Goal: Contribute content: Contribute content

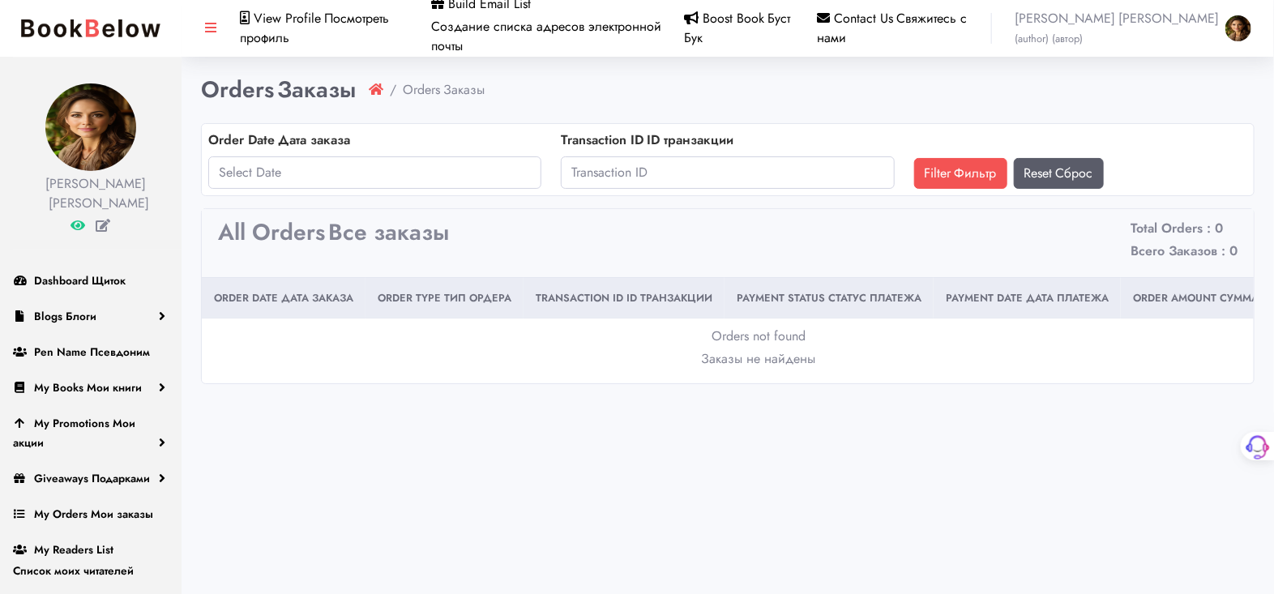
scroll to position [81, 0]
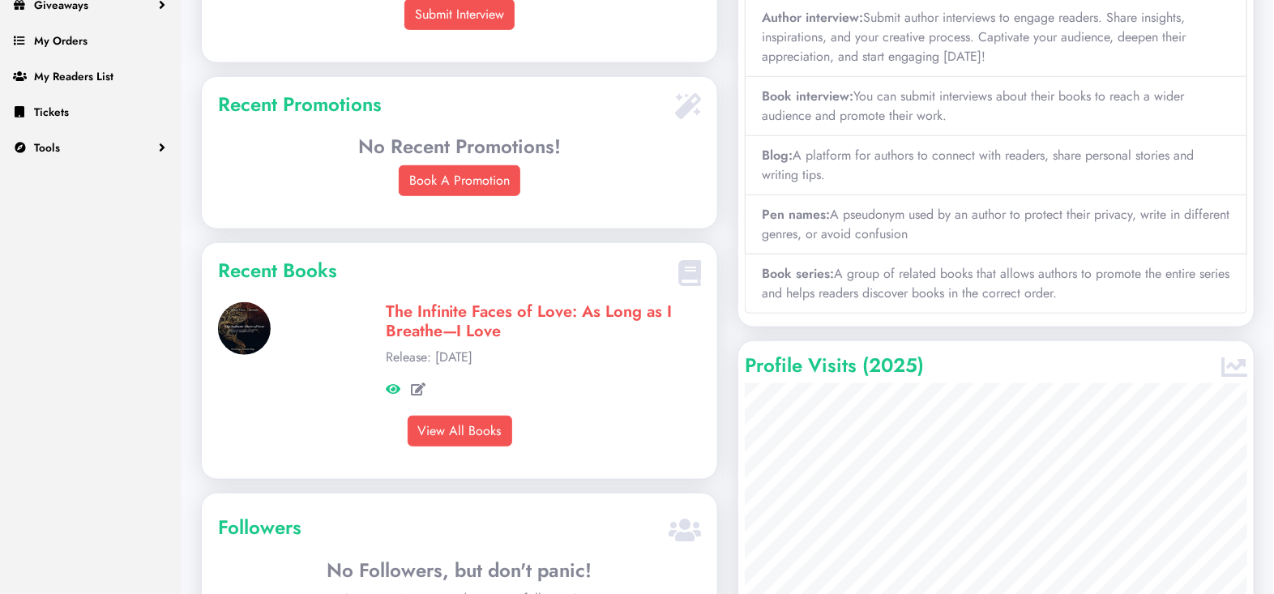
scroll to position [450, 0]
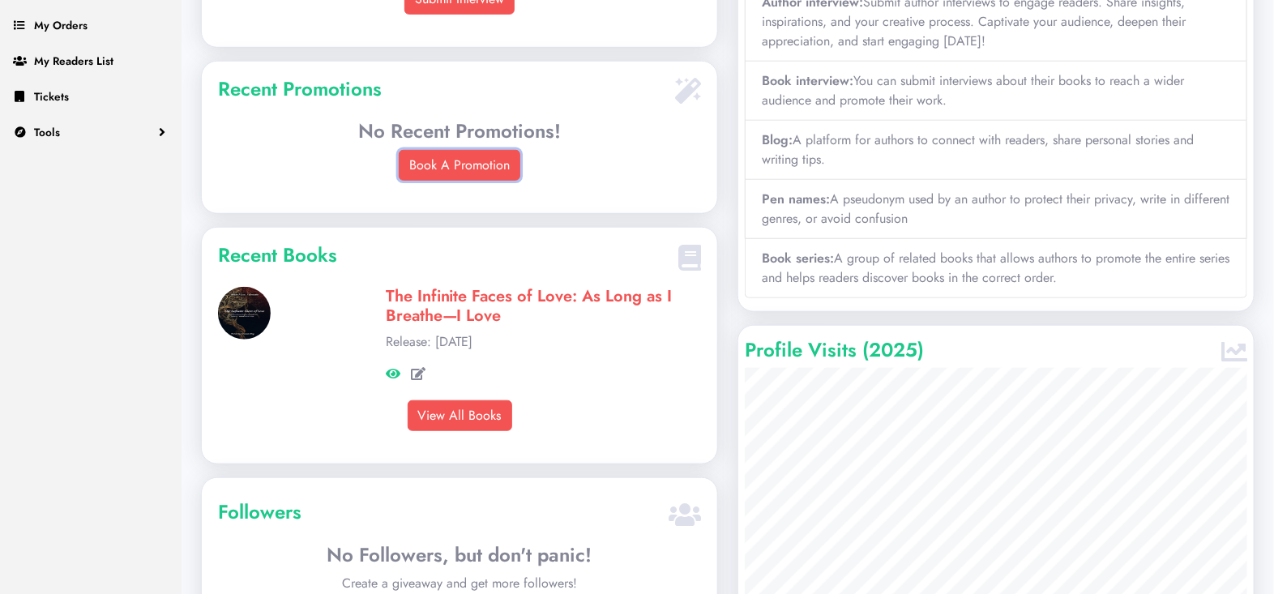
click at [460, 165] on link "Book A Promotion" at bounding box center [460, 165] width 122 height 31
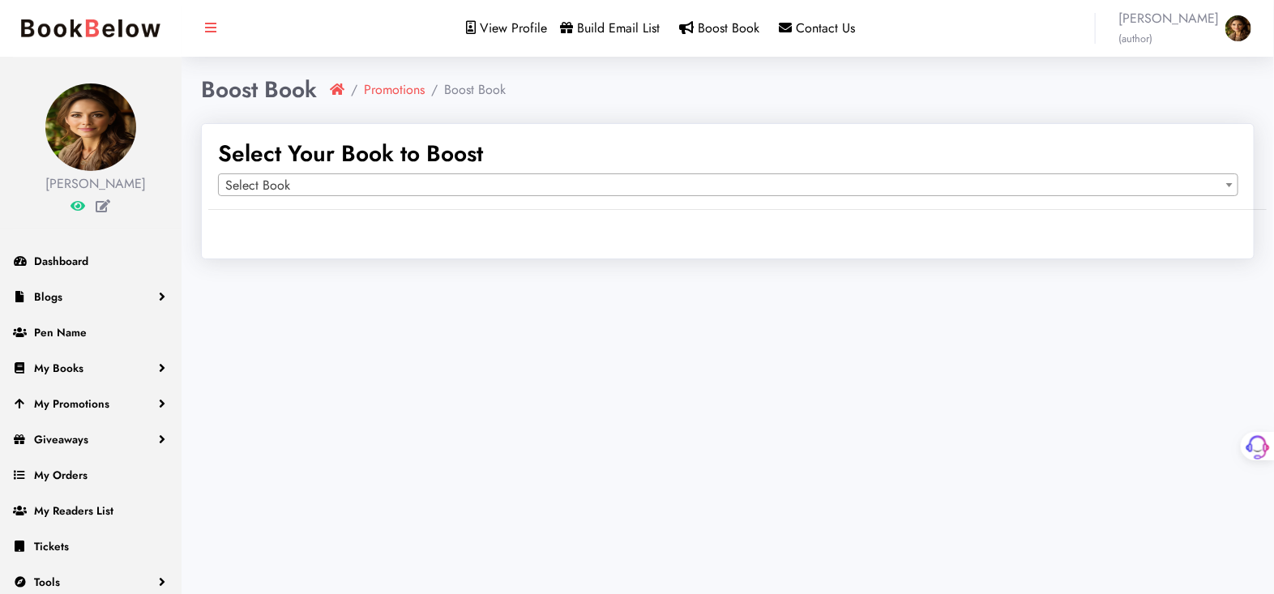
click at [1227, 184] on b at bounding box center [1229, 185] width 6 height 4
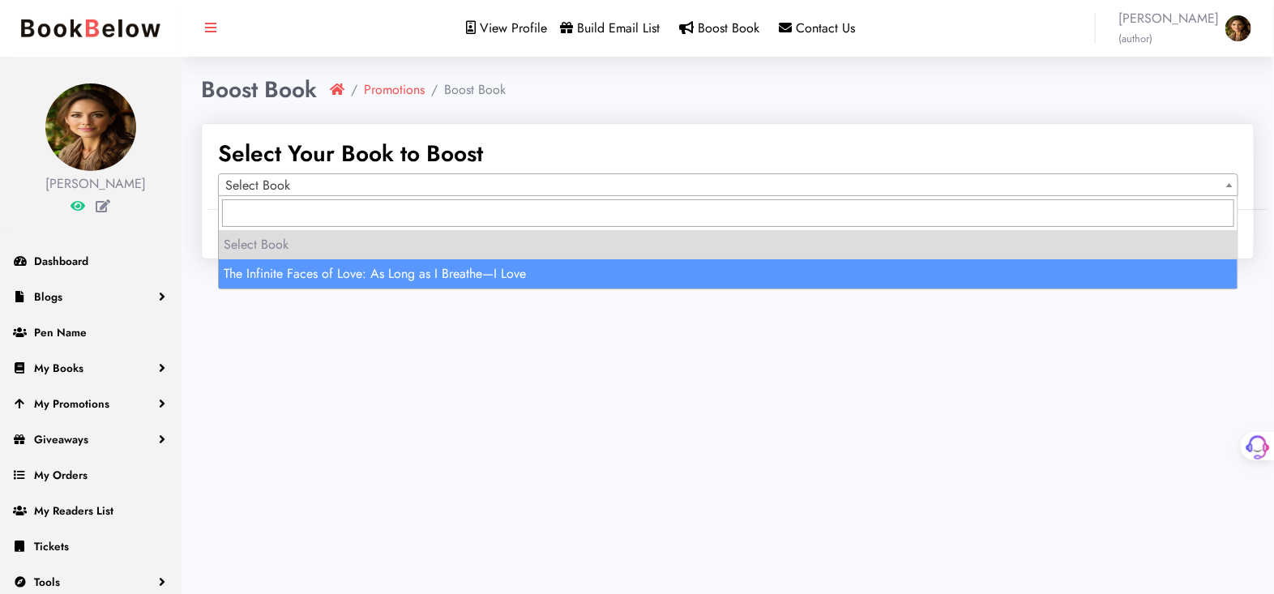
select select "150834"
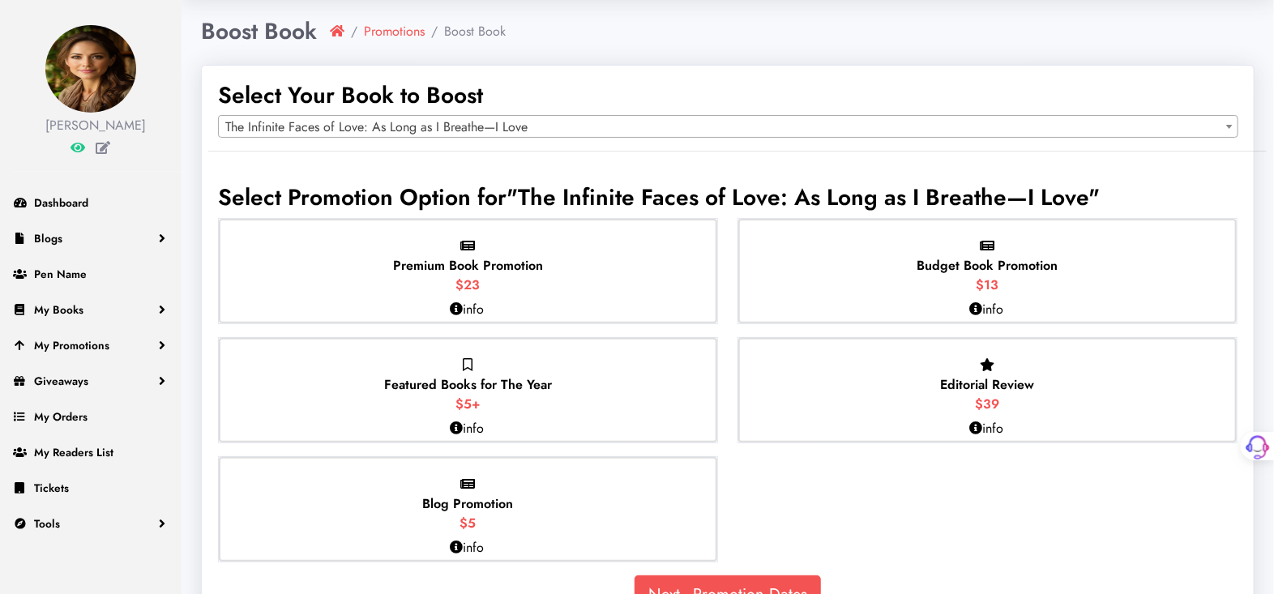
scroll to position [90, 0]
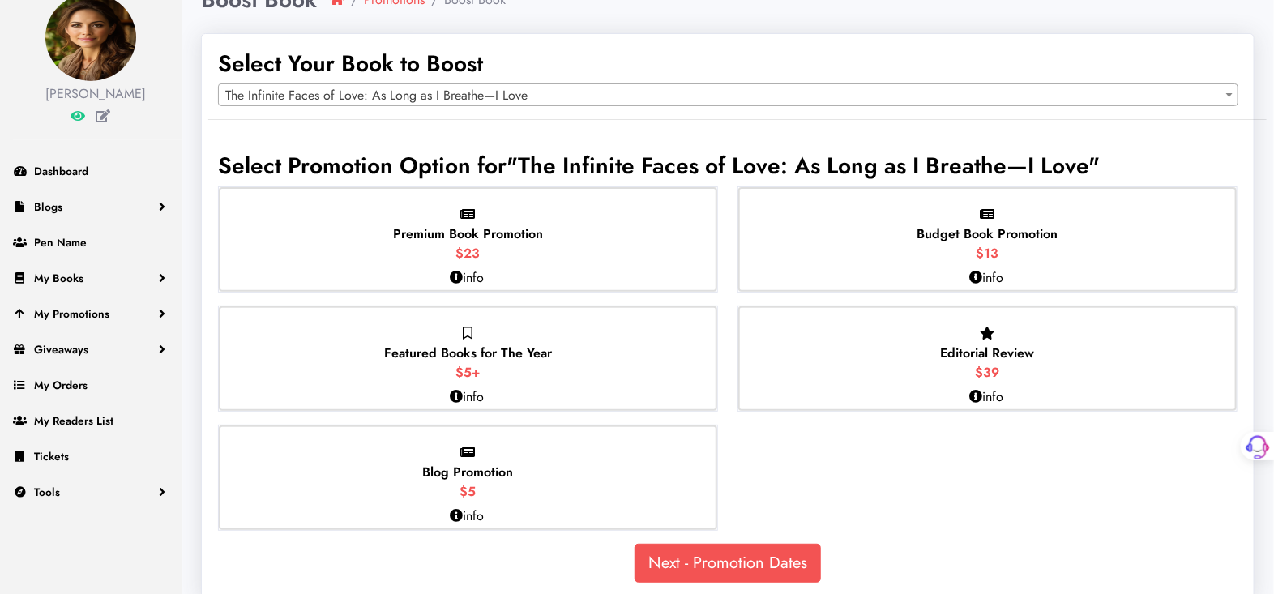
click at [471, 354] on span "Featured Books for The Year" at bounding box center [468, 353] width 168 height 19
click at [0, 0] on input "Featured Books for The Year $5+" at bounding box center [0, 0] width 0 height 0
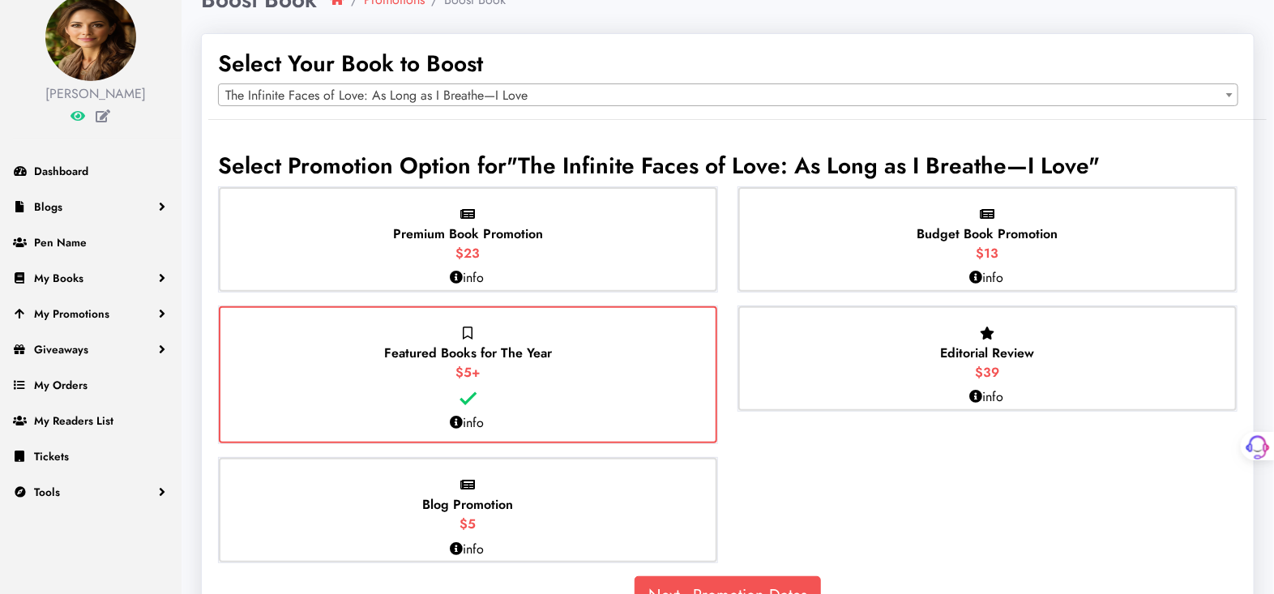
click at [996, 225] on span "Budget Book Promotion" at bounding box center [987, 233] width 141 height 19
click at [0, 0] on input "Budget Book Promotion $13" at bounding box center [0, 0] width 0 height 0
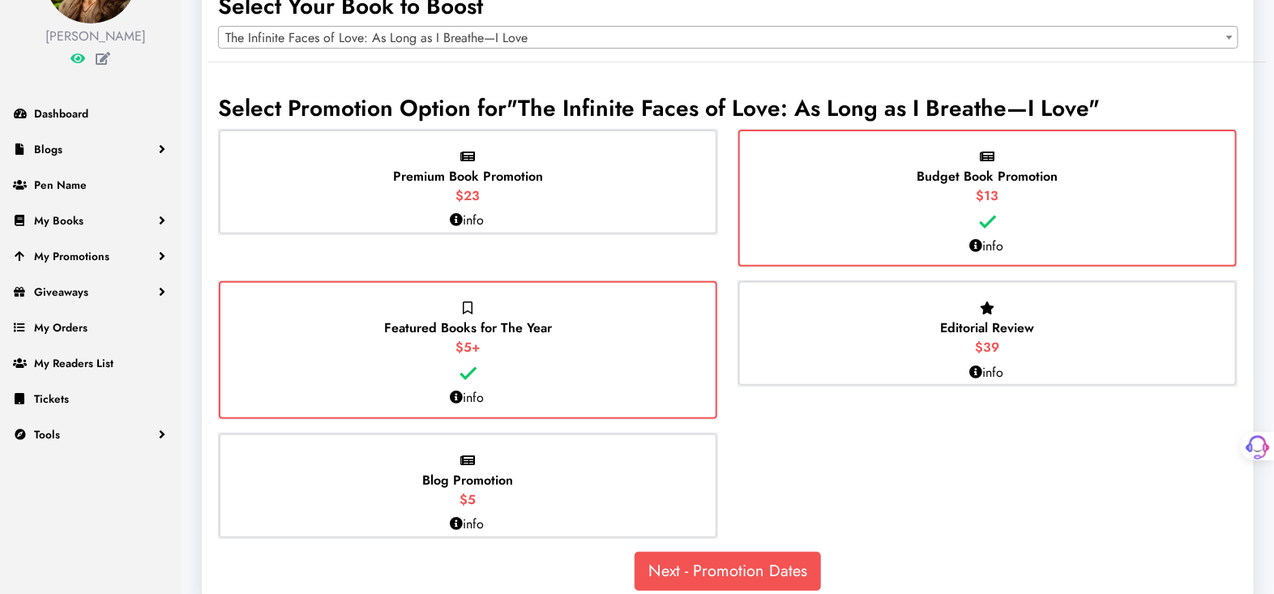
scroll to position [177, 0]
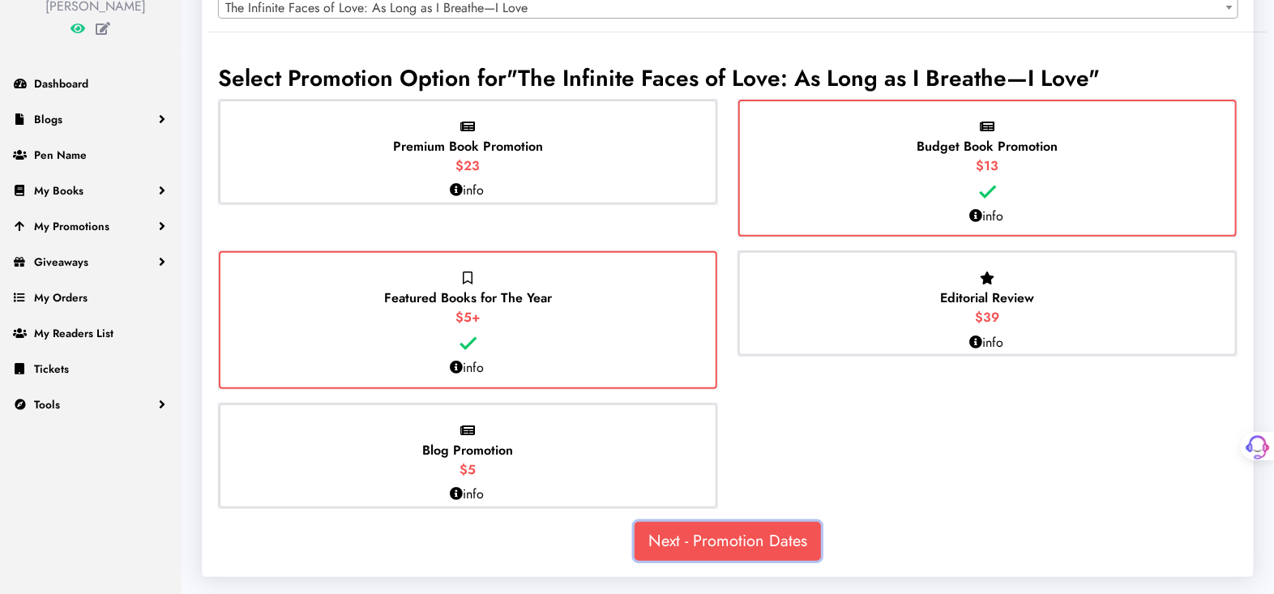
click at [719, 540] on link "Next - Promotion Dates" at bounding box center [727, 541] width 186 height 39
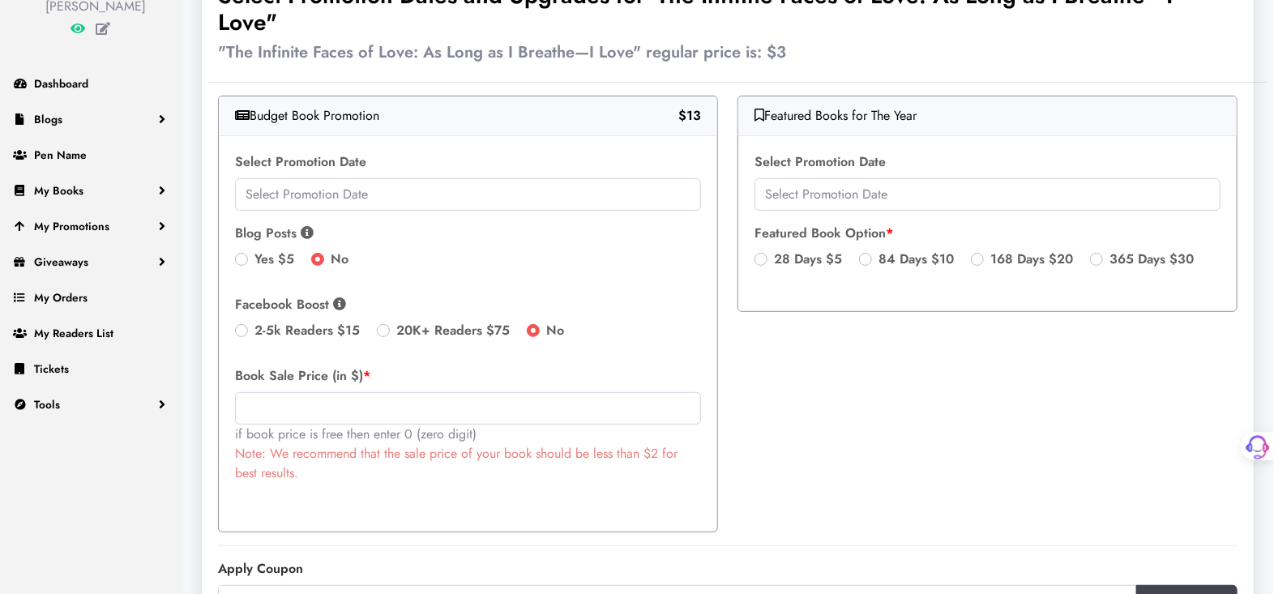
click at [254, 257] on label "Yes $5" at bounding box center [274, 259] width 40 height 19
click at [245, 257] on input "Yes $5" at bounding box center [241, 258] width 13 height 16
radio input "true"
click at [254, 324] on label "2-5k Readers $15" at bounding box center [306, 330] width 105 height 19
click at [246, 324] on input "2-5k Readers $15" at bounding box center [241, 329] width 13 height 16
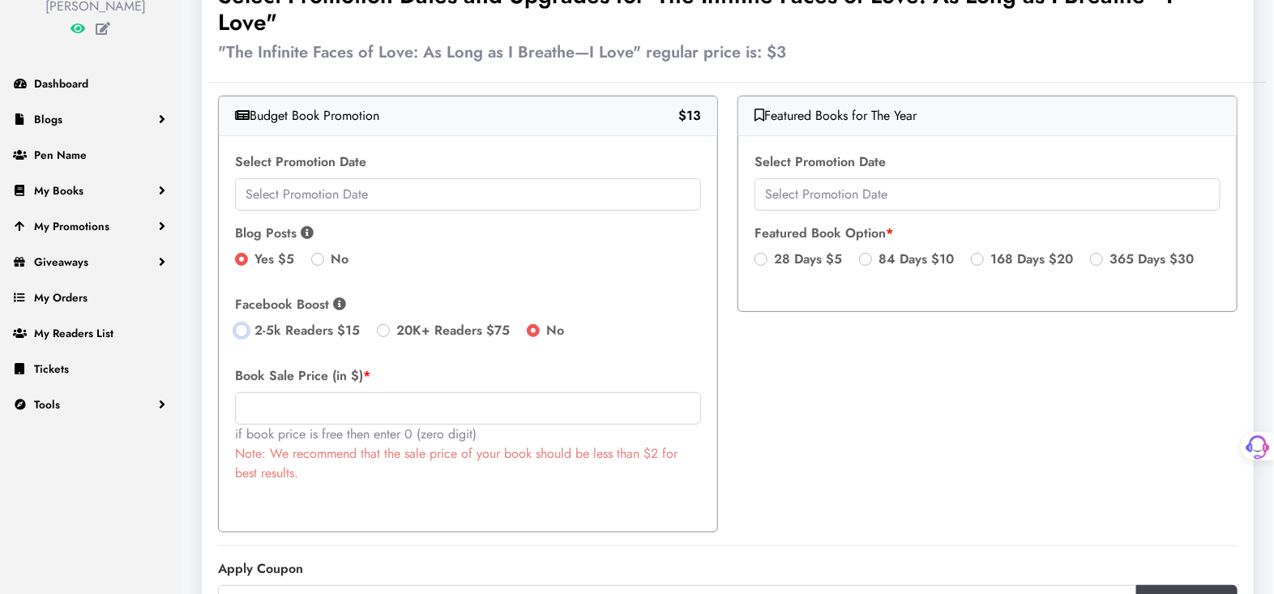
radio input "true"
click at [271, 399] on input "text" at bounding box center [468, 408] width 466 height 32
type input "0"
click at [340, 190] on input "text" at bounding box center [468, 194] width 466 height 32
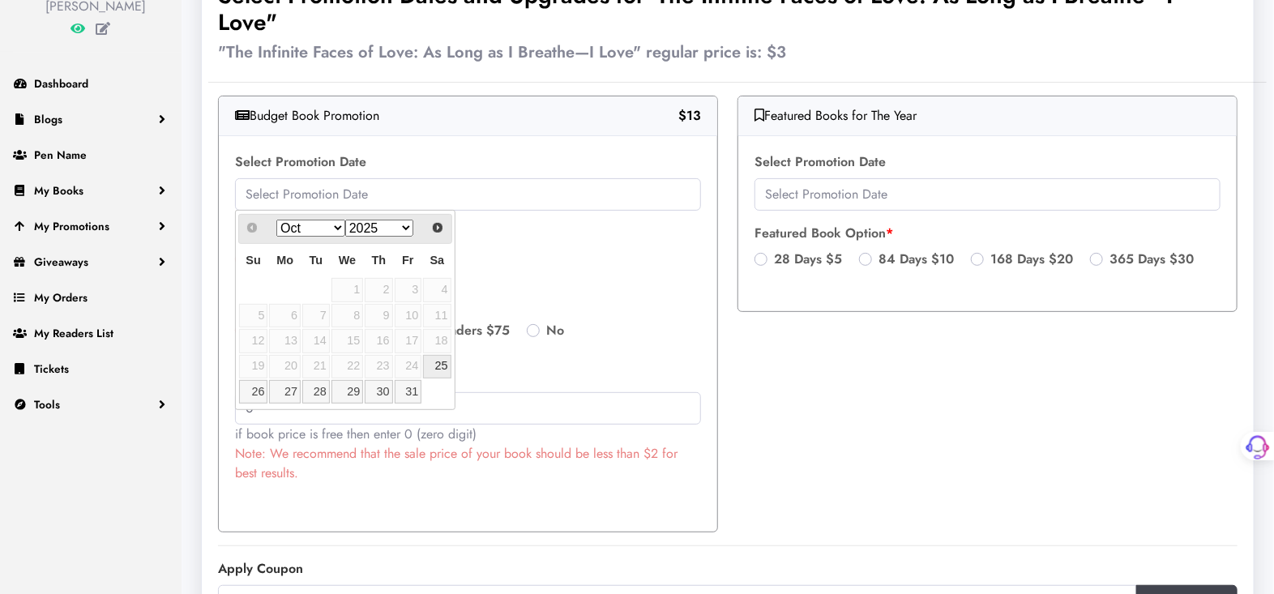
click at [437, 368] on link "25" at bounding box center [437, 366] width 28 height 23
type input "2025-10-25"
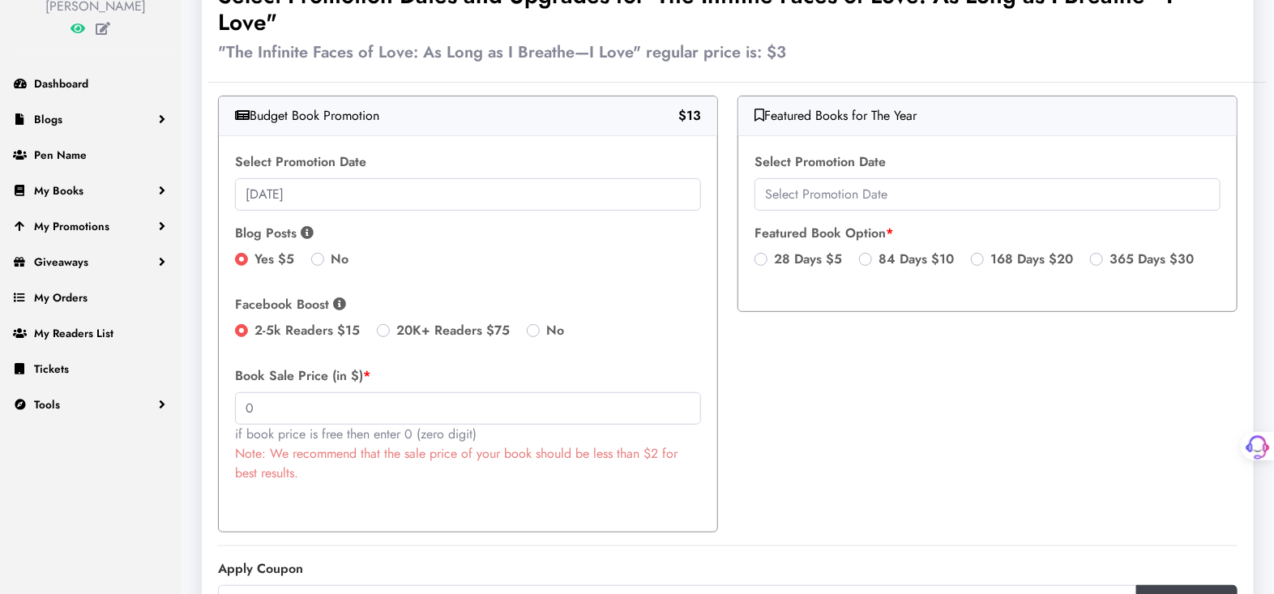
click at [774, 258] on label "28 Days $5" at bounding box center [808, 259] width 68 height 19
click at [763, 258] on input "28 Days $5" at bounding box center [760, 258] width 13 height 16
radio input "true"
click at [834, 190] on input "text" at bounding box center [987, 194] width 466 height 32
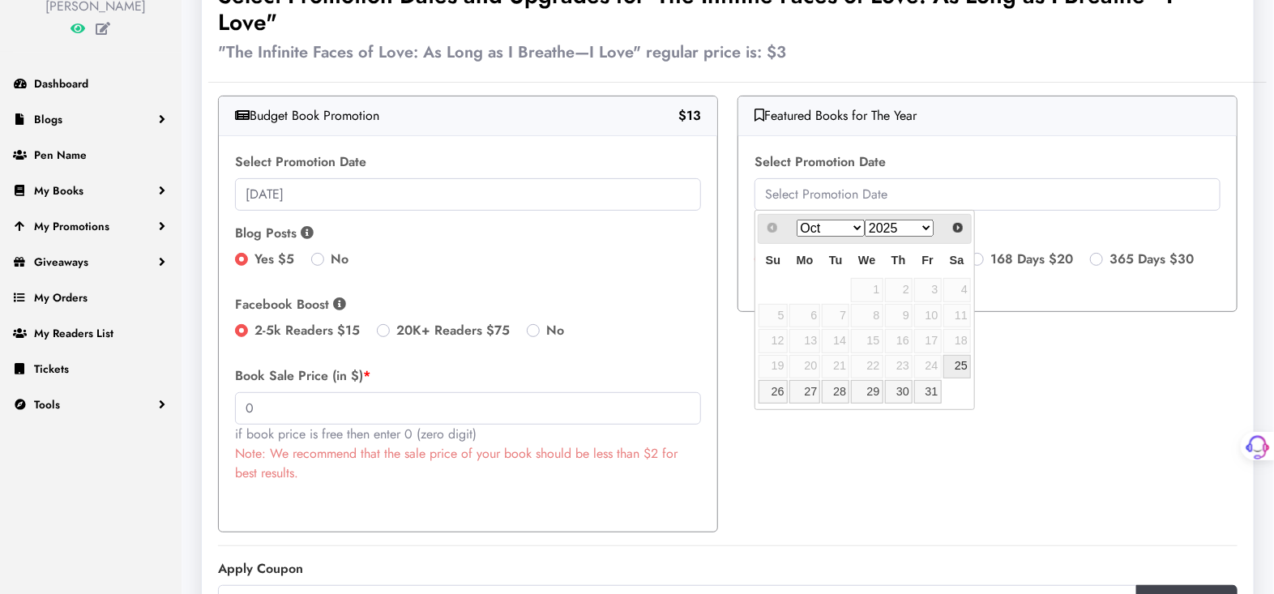
click at [964, 362] on link "25" at bounding box center [957, 366] width 28 height 23
type input "2025-10-25"
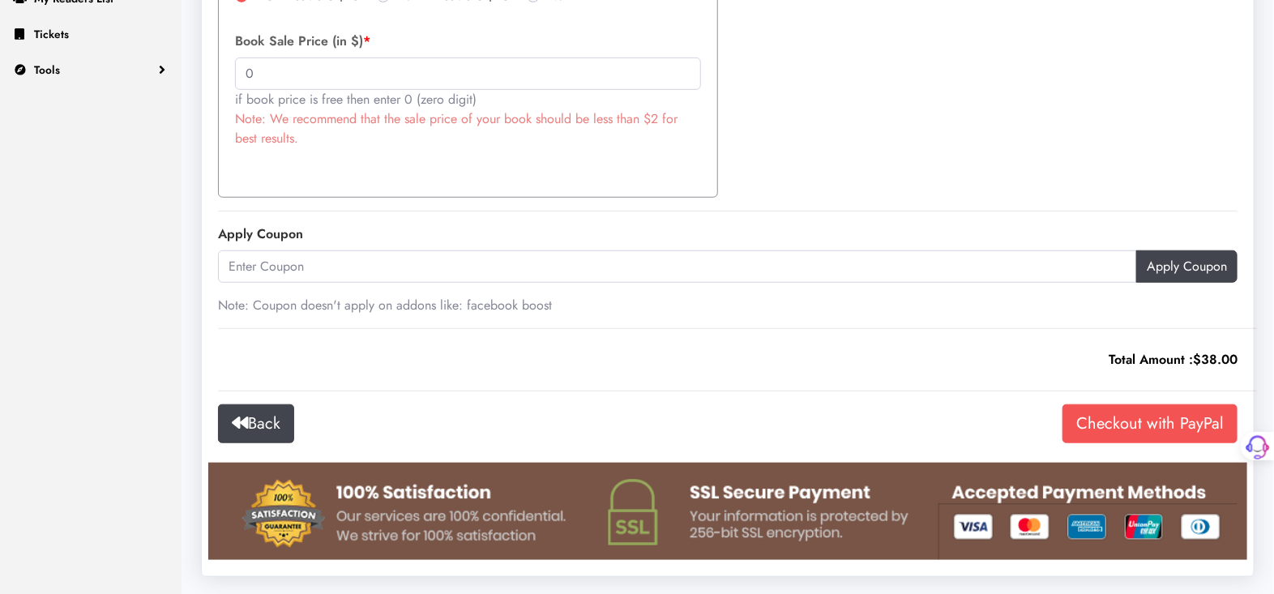
scroll to position [512, 0]
click at [1123, 422] on input "Checkout with PayPal" at bounding box center [1149, 423] width 175 height 39
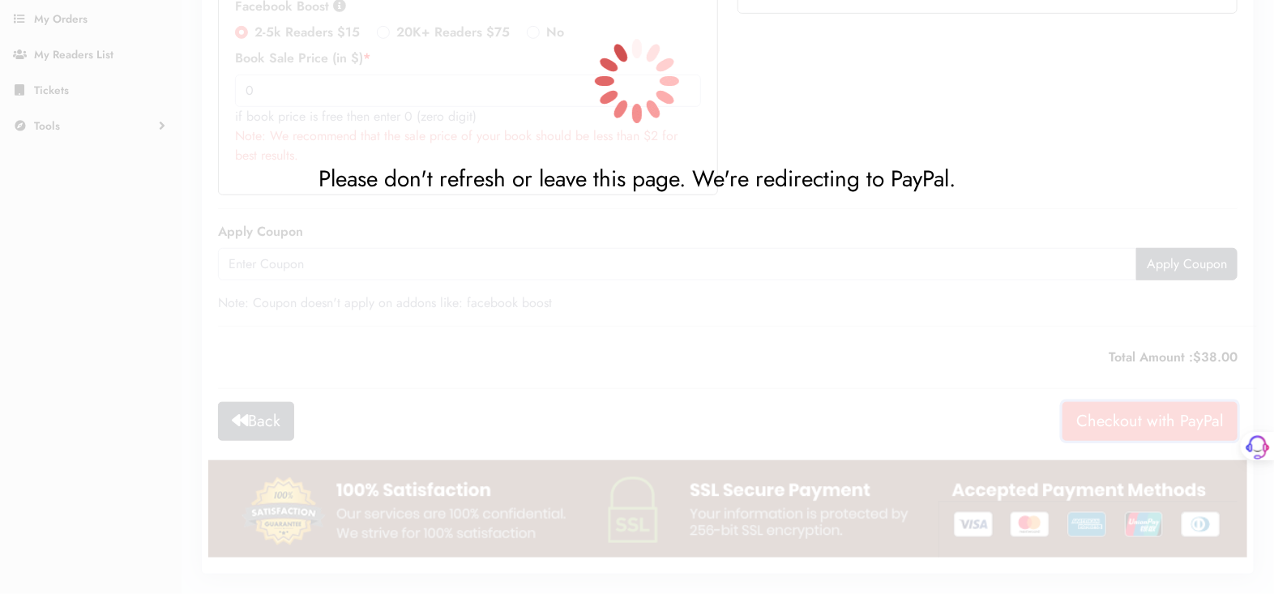
scroll to position [454, 0]
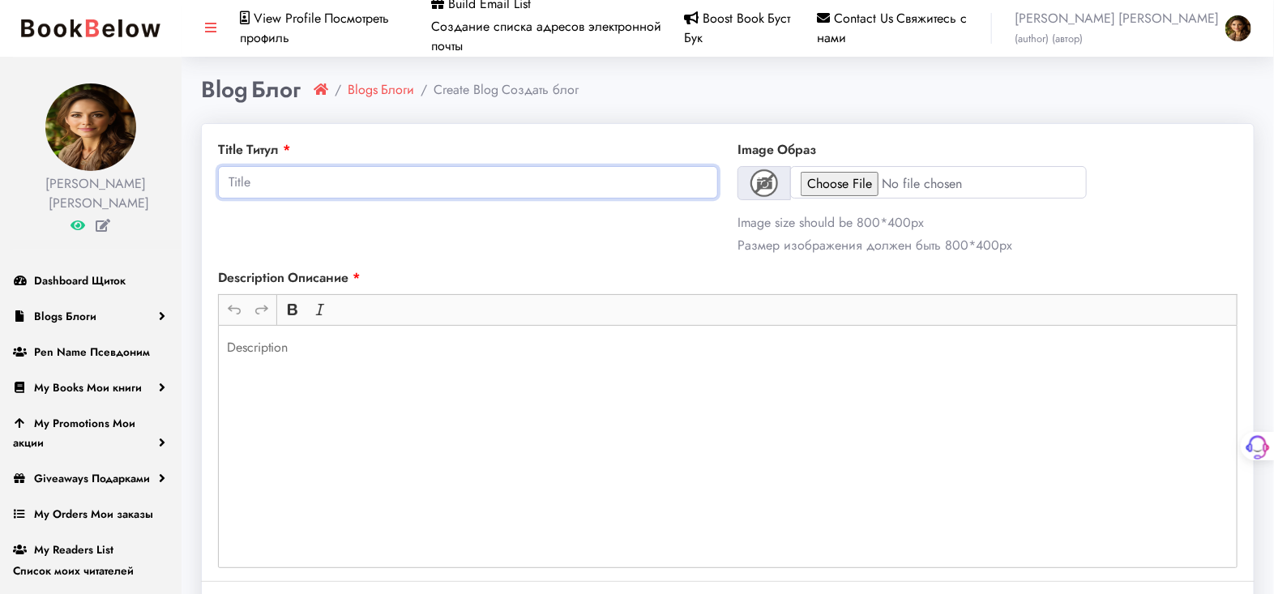
paste input "A Field Guide to Grand Love and Petite Excuses"
type input "A Field Guide to Grand Love and Petite Excuses"
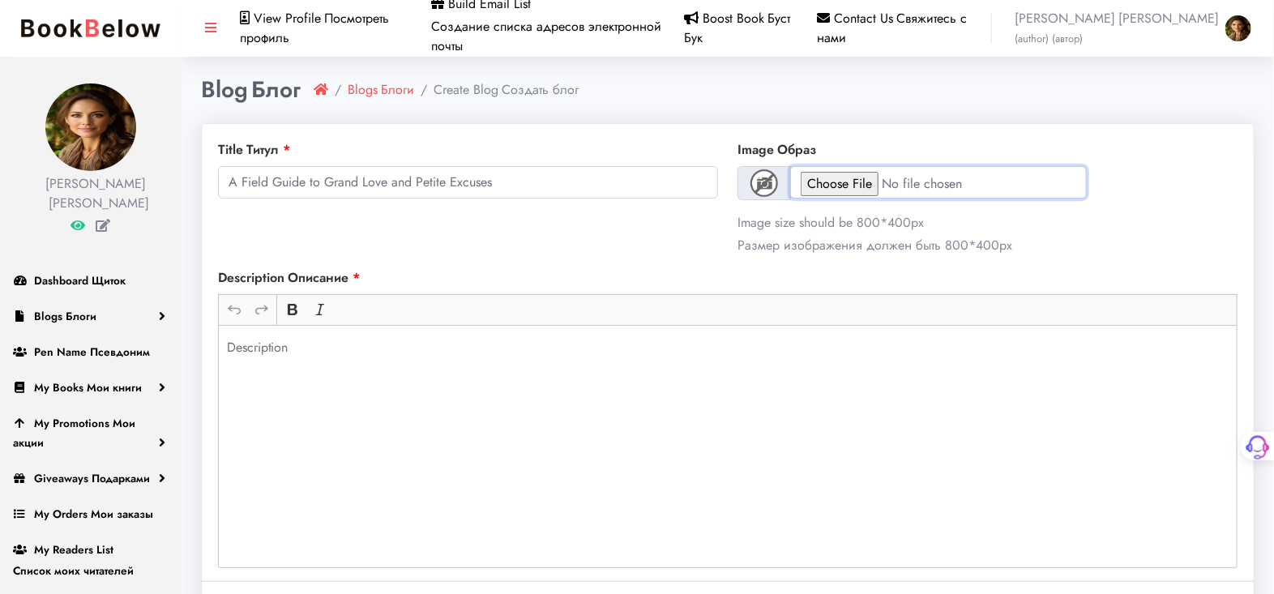
click at [860, 180] on input "file" at bounding box center [938, 182] width 297 height 32
click at [856, 186] on input "file" at bounding box center [938, 182] width 297 height 32
click at [853, 186] on input "file" at bounding box center [938, 182] width 297 height 32
type input "C:\fakepath\401336876-256-k459280.jpg"
click at [845, 181] on input "file" at bounding box center [938, 182] width 297 height 32
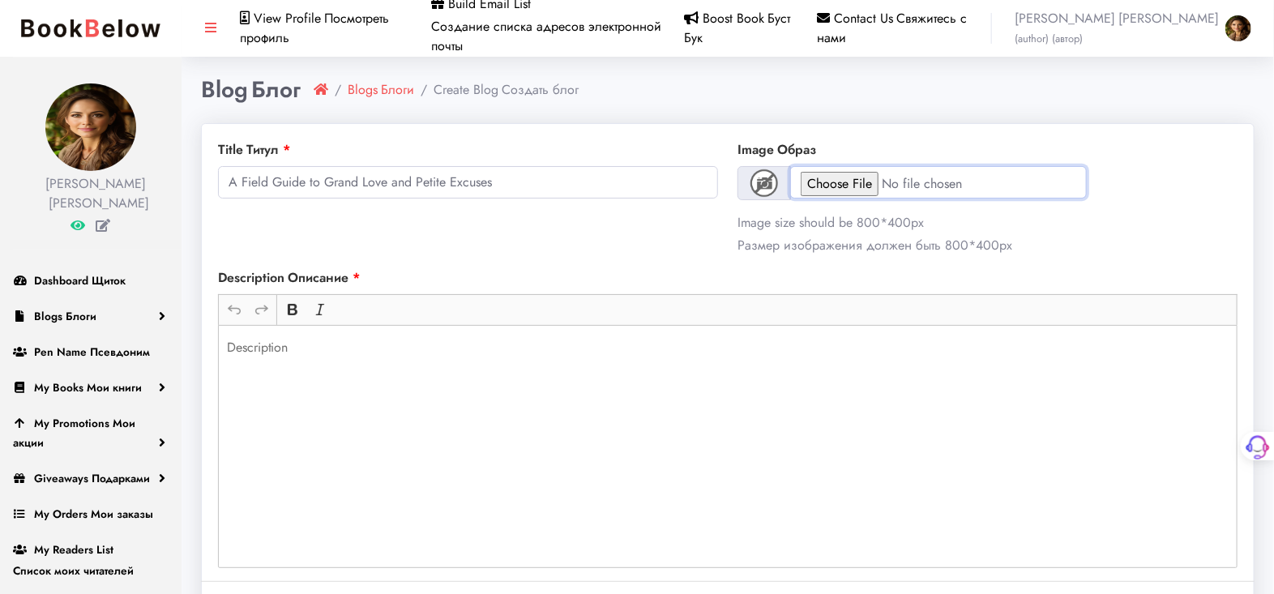
click at [856, 183] on input "file" at bounding box center [938, 182] width 297 height 32
click at [233, 345] on p "Rich Text Editor, main" at bounding box center [728, 347] width 1002 height 19
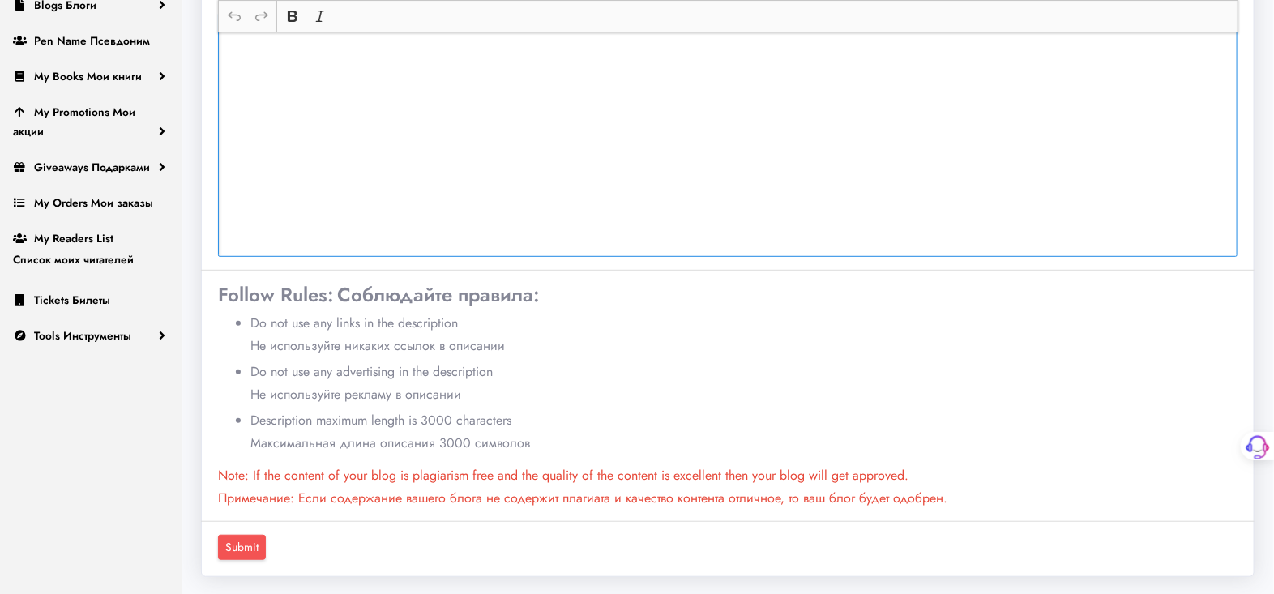
scroll to position [312, 0]
click at [237, 53] on div "Rich Text Editor, main" at bounding box center [727, 134] width 1019 height 243
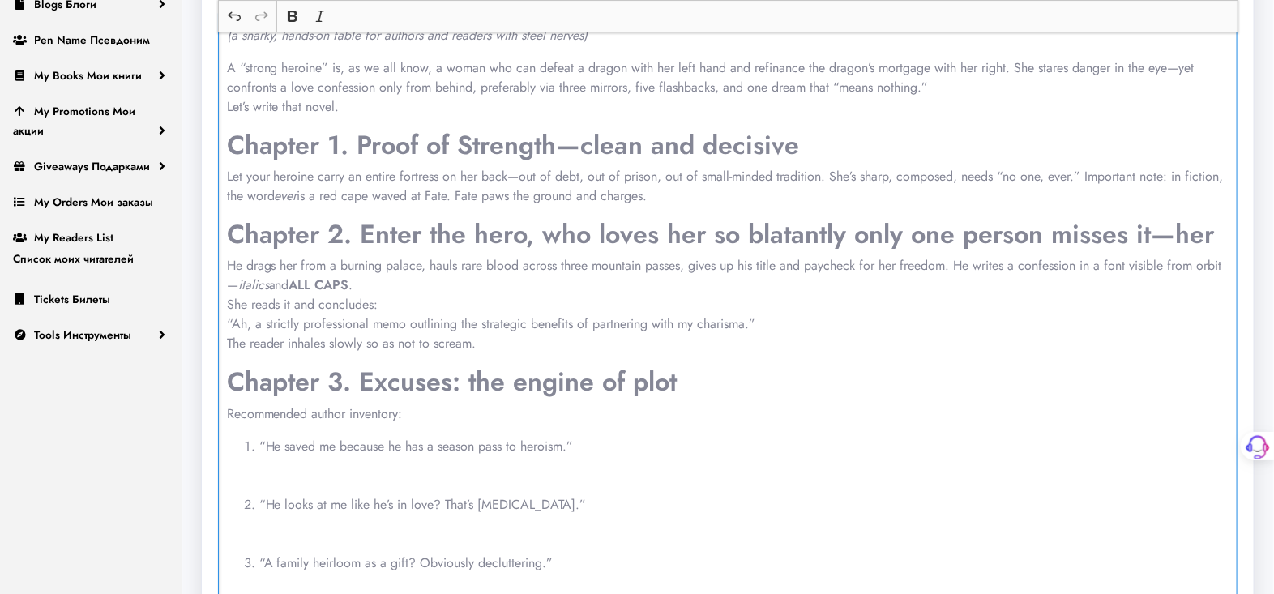
scroll to position [1048, 0]
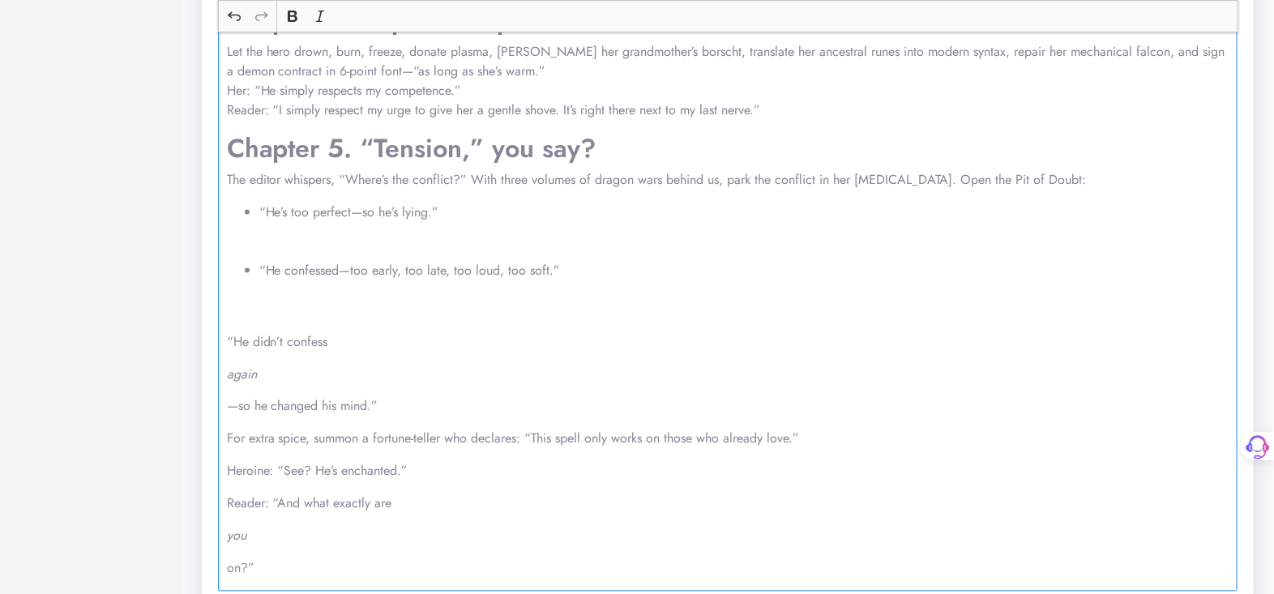
click at [252, 309] on ul "“He’s too perfect—so he’s lying.” “He confessed—too early, too late, too loud, …" at bounding box center [728, 261] width 1002 height 117
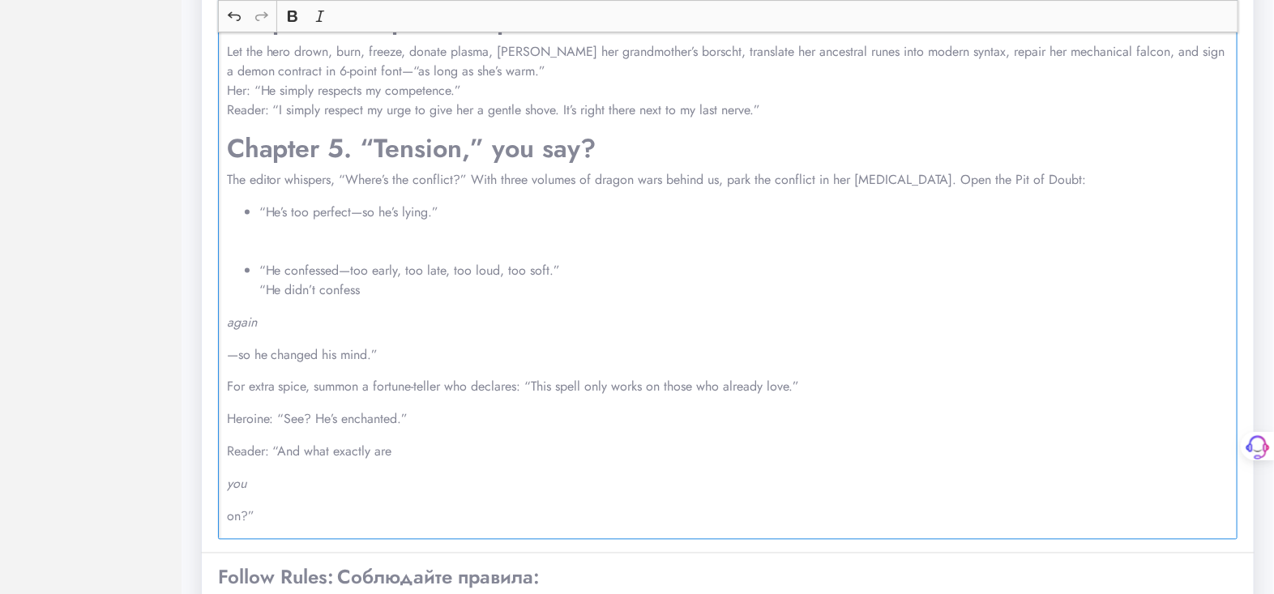
click at [240, 252] on ul "“He’s too perfect—so he’s lying.” “He confessed—too early, too late, too loud, …" at bounding box center [728, 251] width 1002 height 97
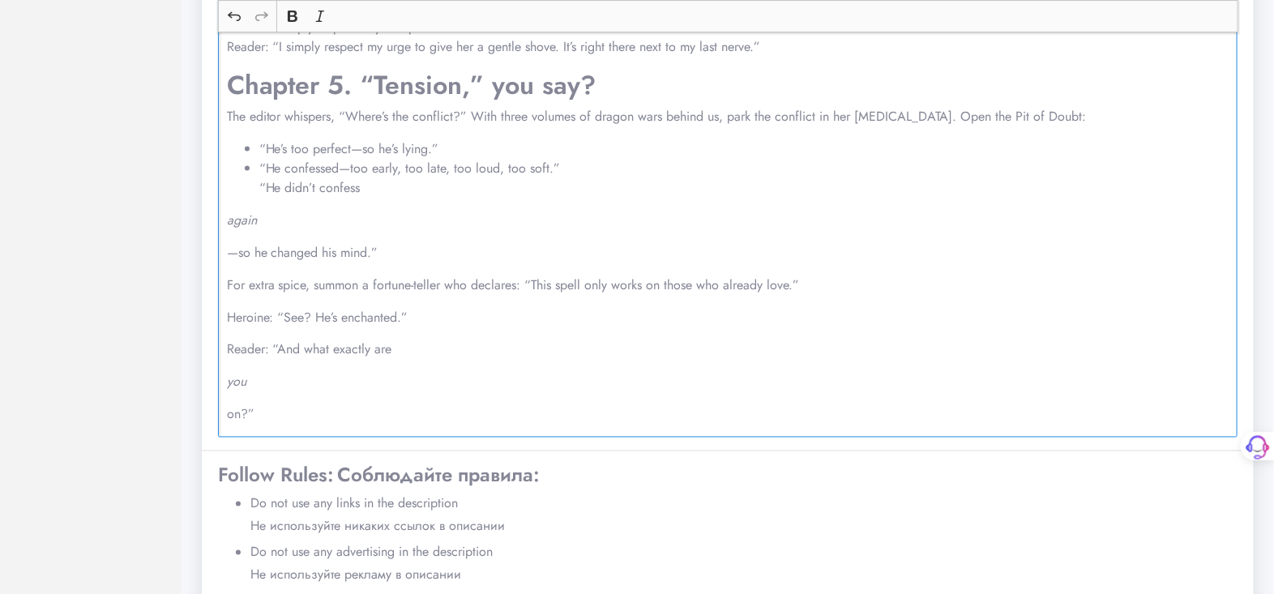
scroll to position [1138, 0]
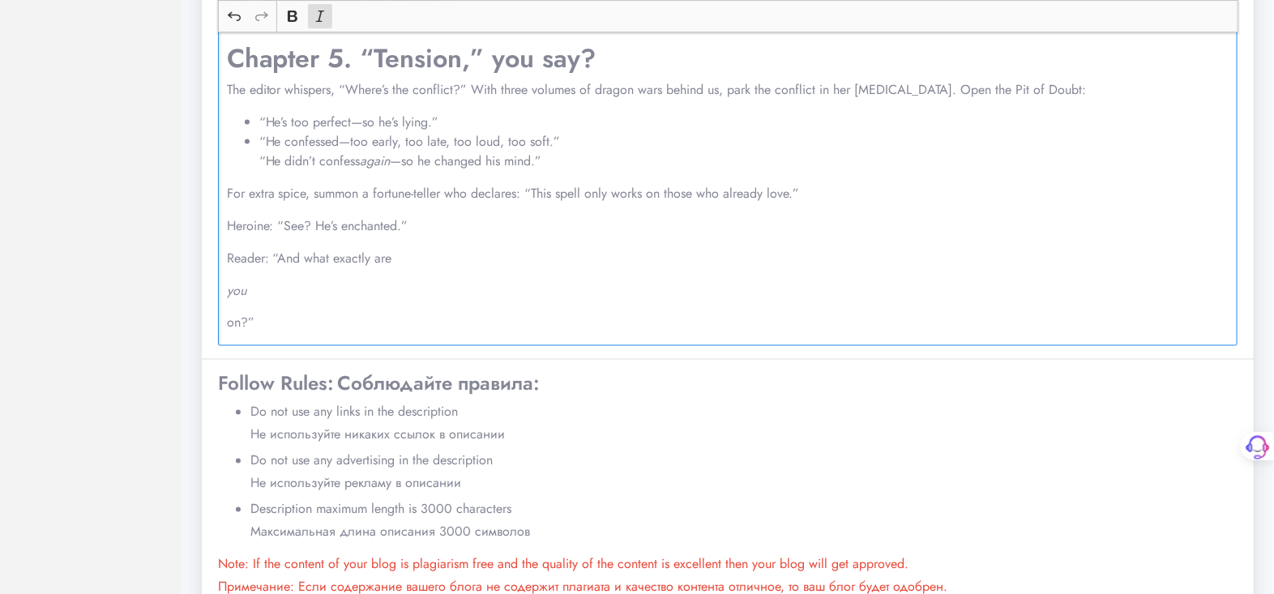
click at [251, 160] on ul "“He’s too perfect—so he’s lying.” “He confessed—too early, too late, too loud, …" at bounding box center [728, 142] width 1002 height 58
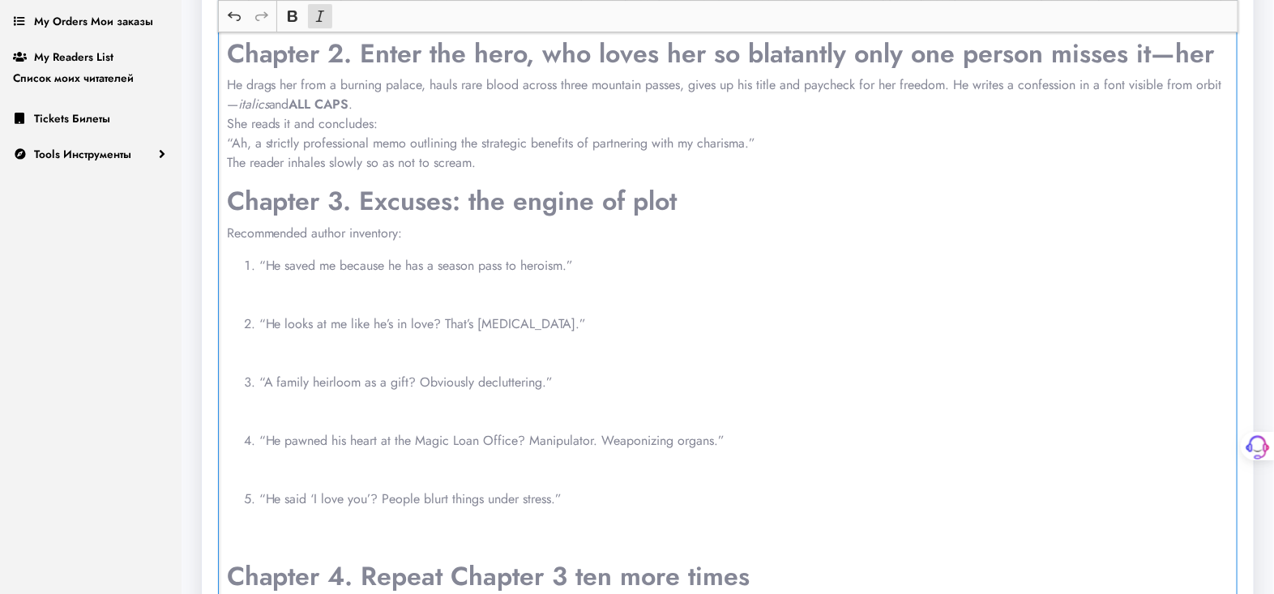
scroll to position [443, 0]
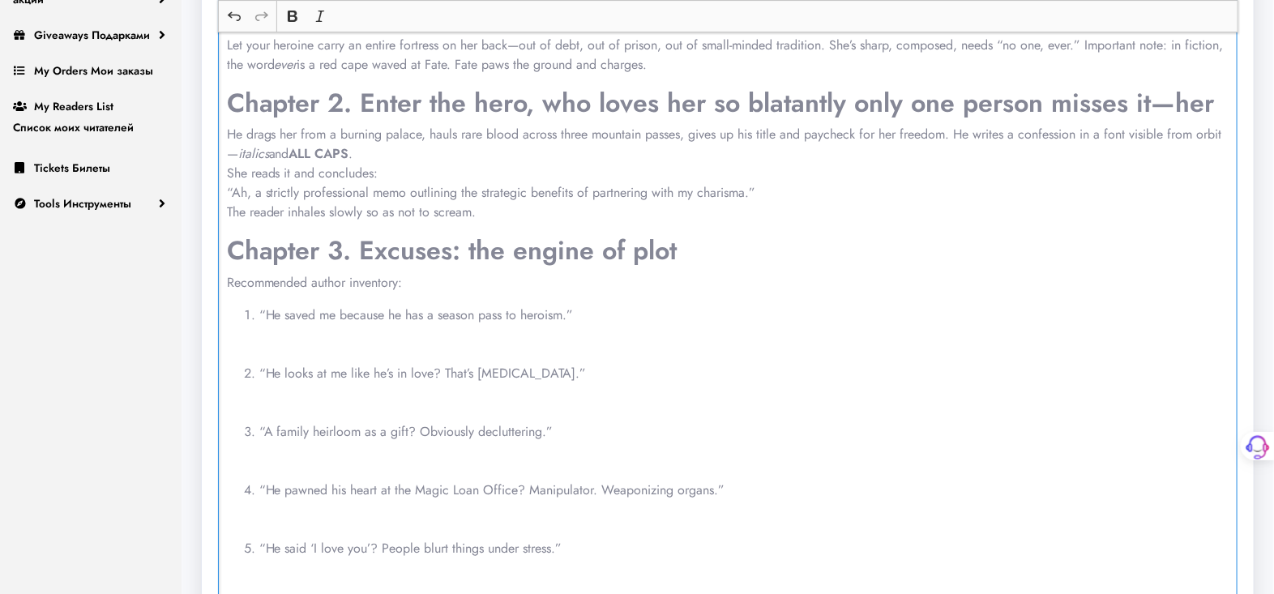
click at [250, 342] on ol "“He saved me because he has a season pass to heroism.” ​​​​​​​ “He looks at me …" at bounding box center [728, 451] width 1002 height 292
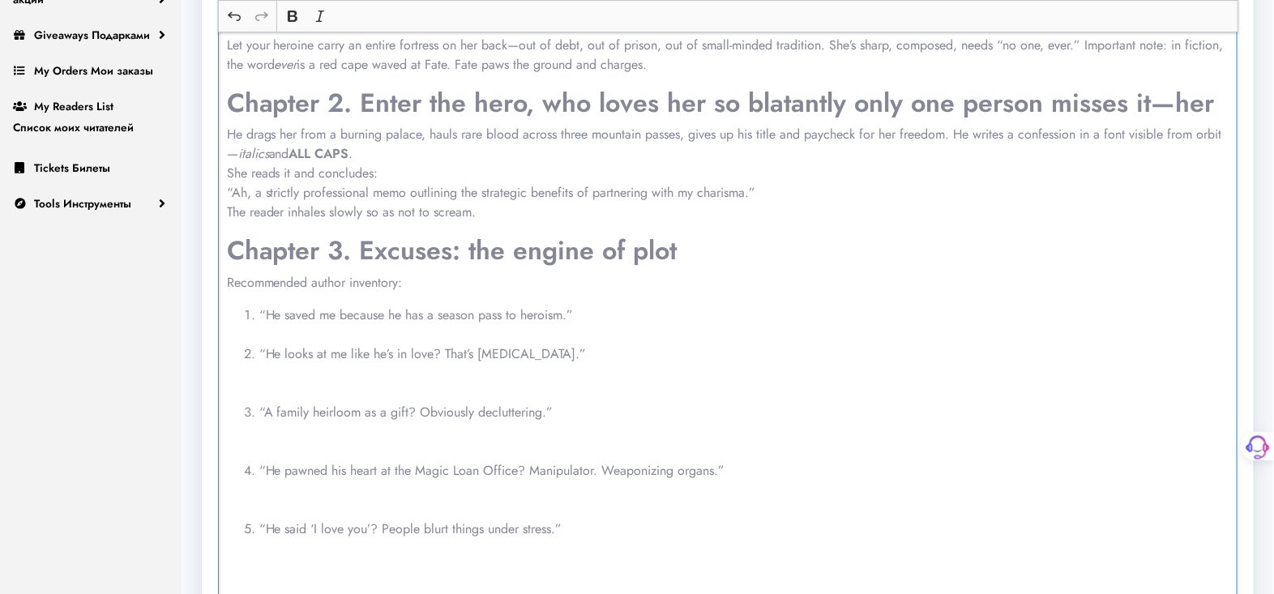
click at [253, 368] on ol "“He saved me because he has a season pass to heroism.” “He looks at me like he’…" at bounding box center [728, 441] width 1002 height 272
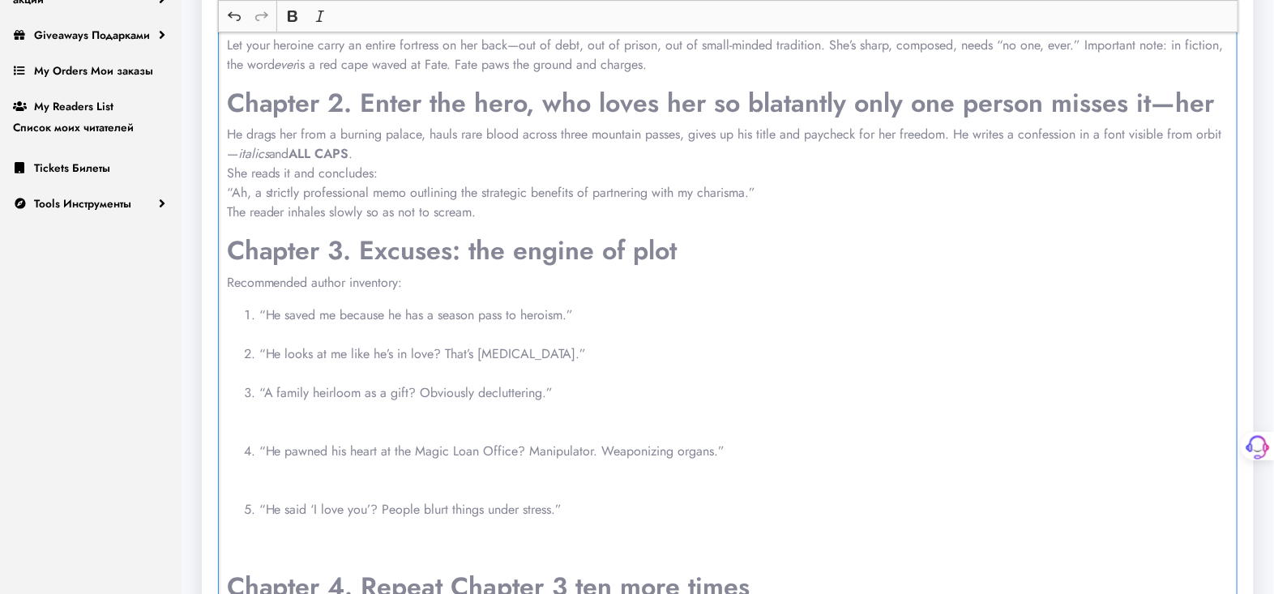
click at [250, 418] on ol "“He saved me because he has a season pass to heroism.” “He looks at me like he’…" at bounding box center [728, 431] width 1002 height 253
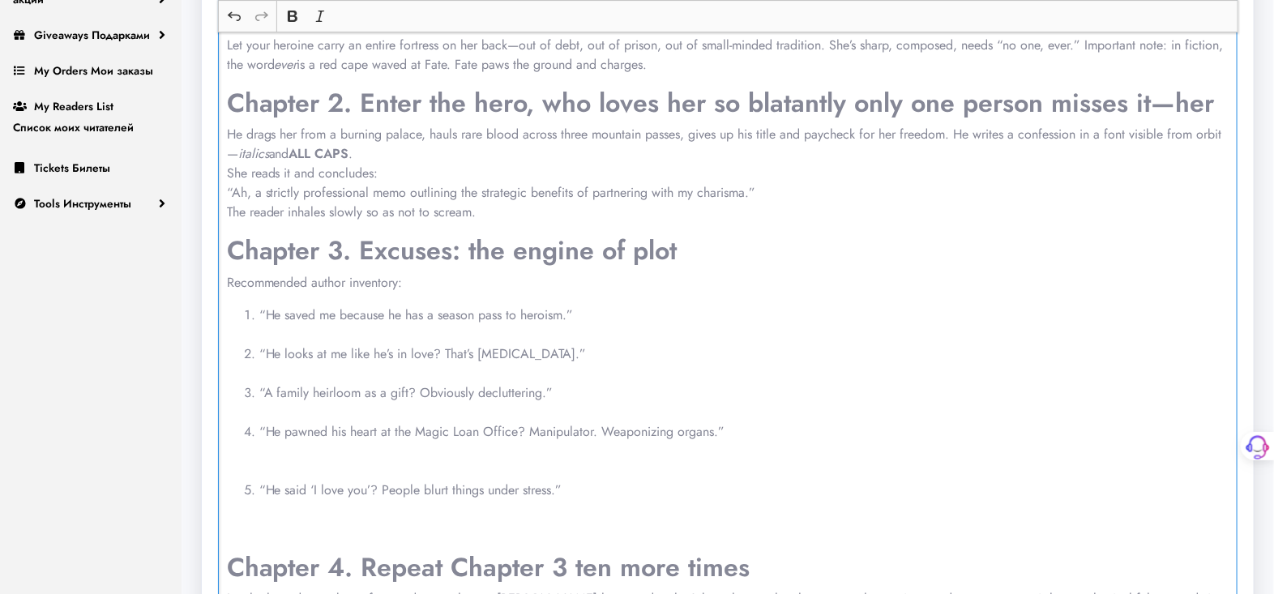
click at [253, 448] on ol "“He saved me because he has a season pass to heroism.” “He looks at me like he’…" at bounding box center [728, 421] width 1002 height 233
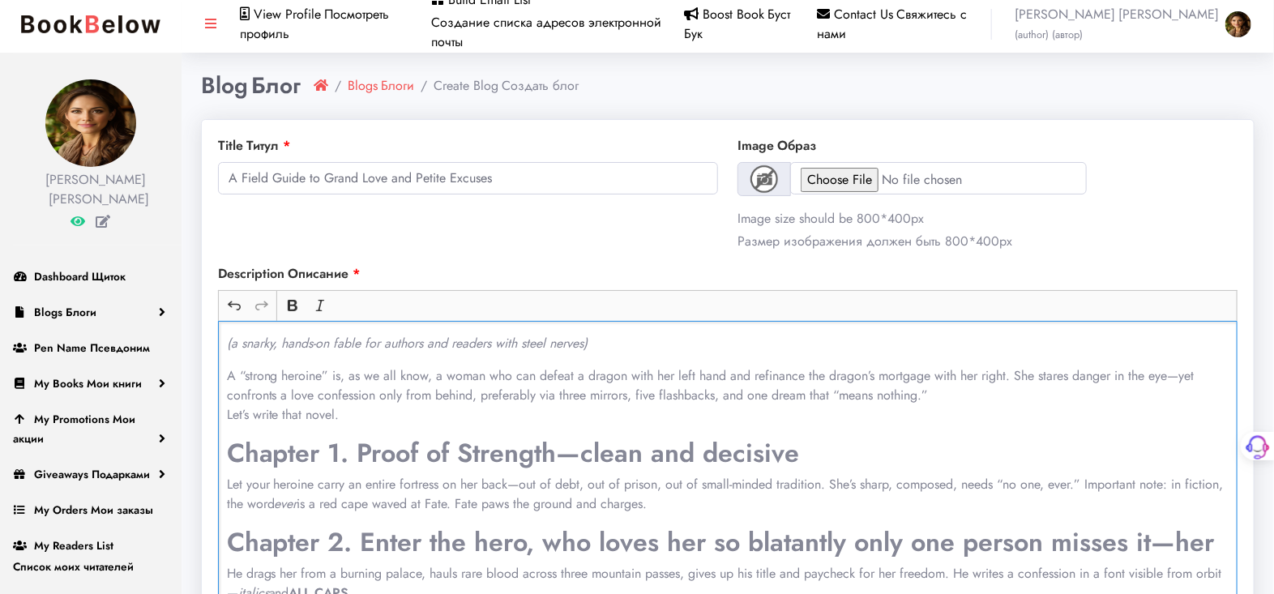
scroll to position [0, 0]
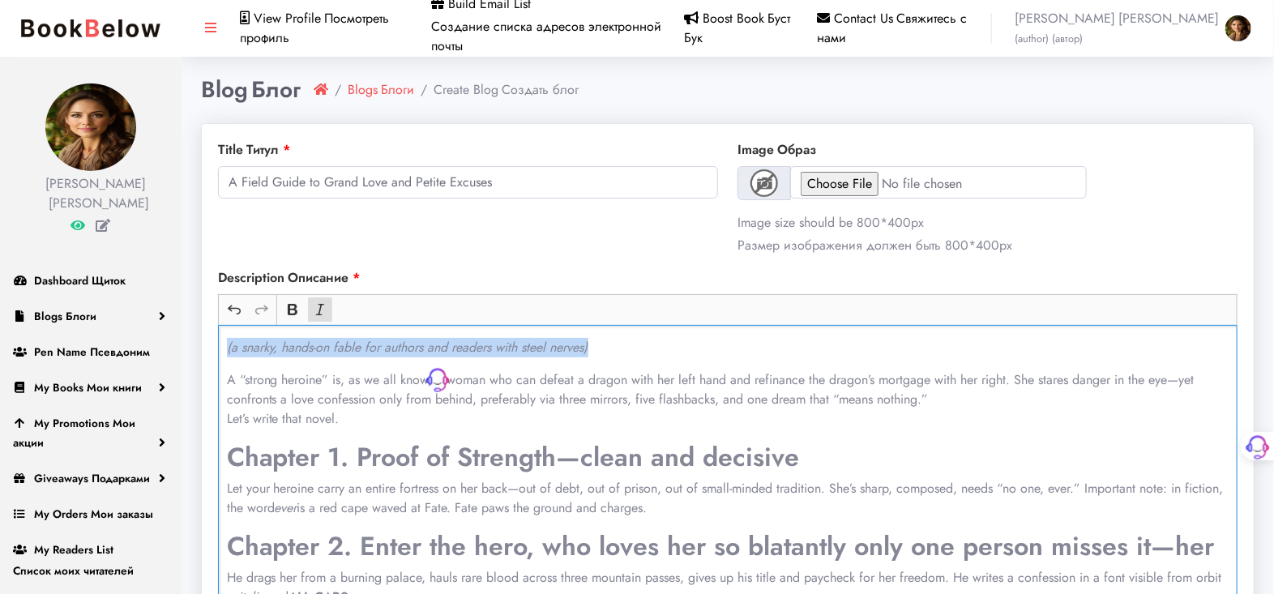
drag, startPoint x: 221, startPoint y: 345, endPoint x: 622, endPoint y: 345, distance: 401.0
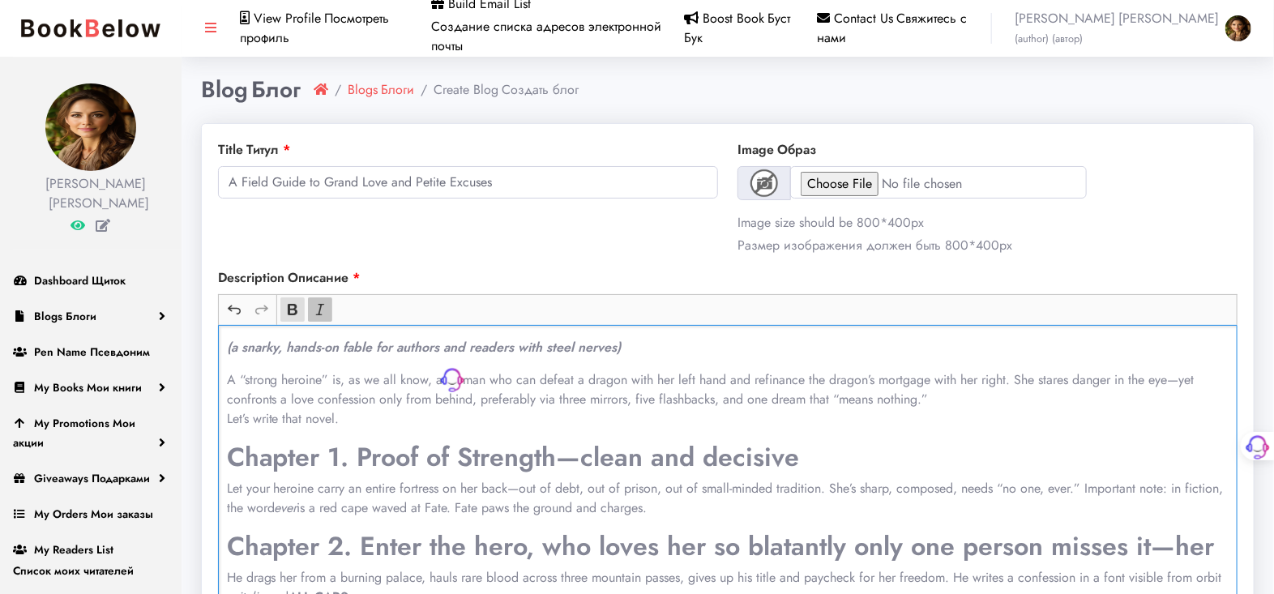
drag, startPoint x: 0, startPoint y: 0, endPoint x: 324, endPoint y: 309, distance: 448.1
click at [324, 309] on icon "Editor toolbar" at bounding box center [320, 309] width 16 height 16
click at [480, 420] on p "A “strong heroine” is, as we all know, a woman who can defeat a dragon with her…" at bounding box center [728, 399] width 1002 height 58
click at [519, 178] on input "A Field Guide to Grand Love and Petite Excuses" at bounding box center [468, 182] width 500 height 32
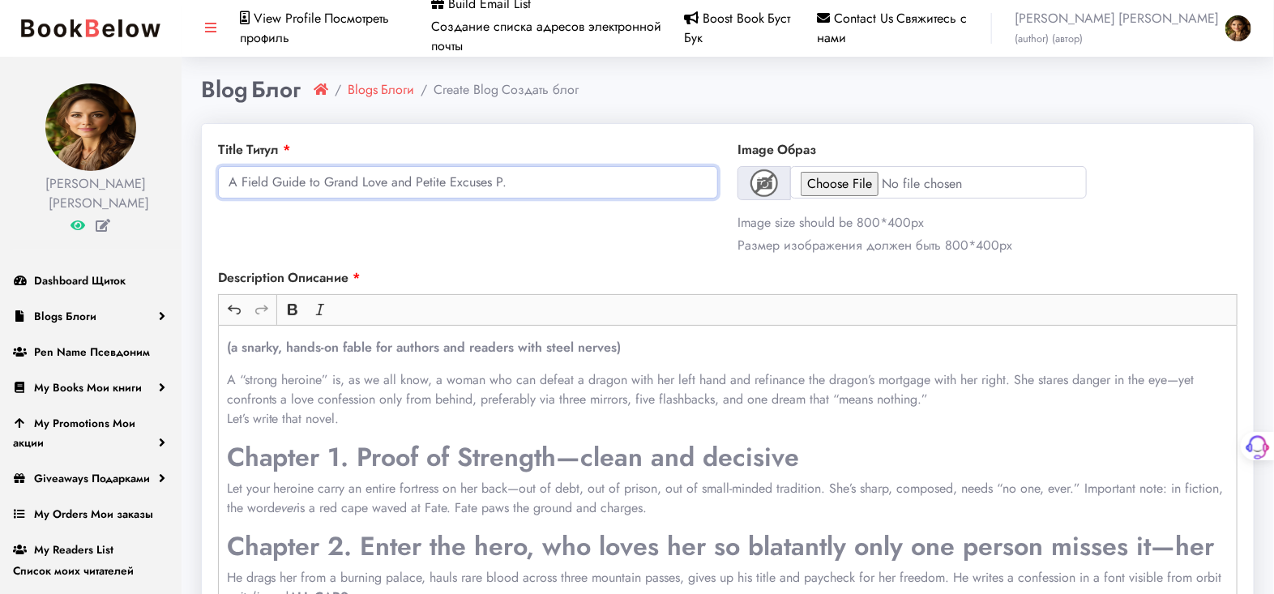
type input "A Field Guide to Grand Love and Petite Excuses P.1"
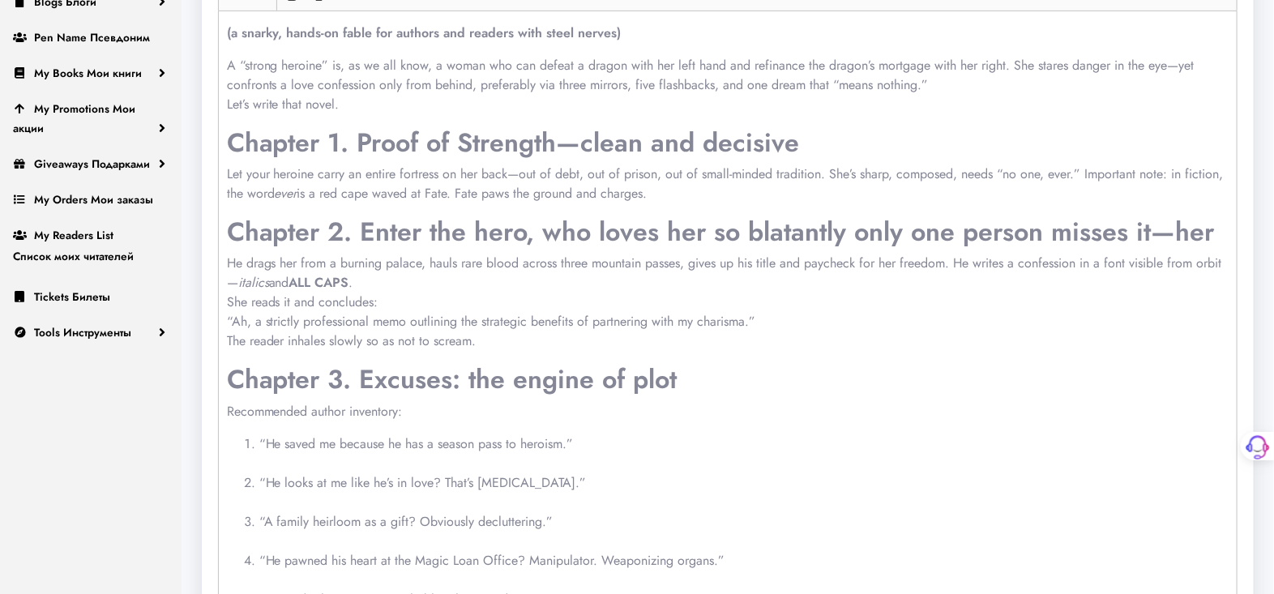
scroll to position [655, 0]
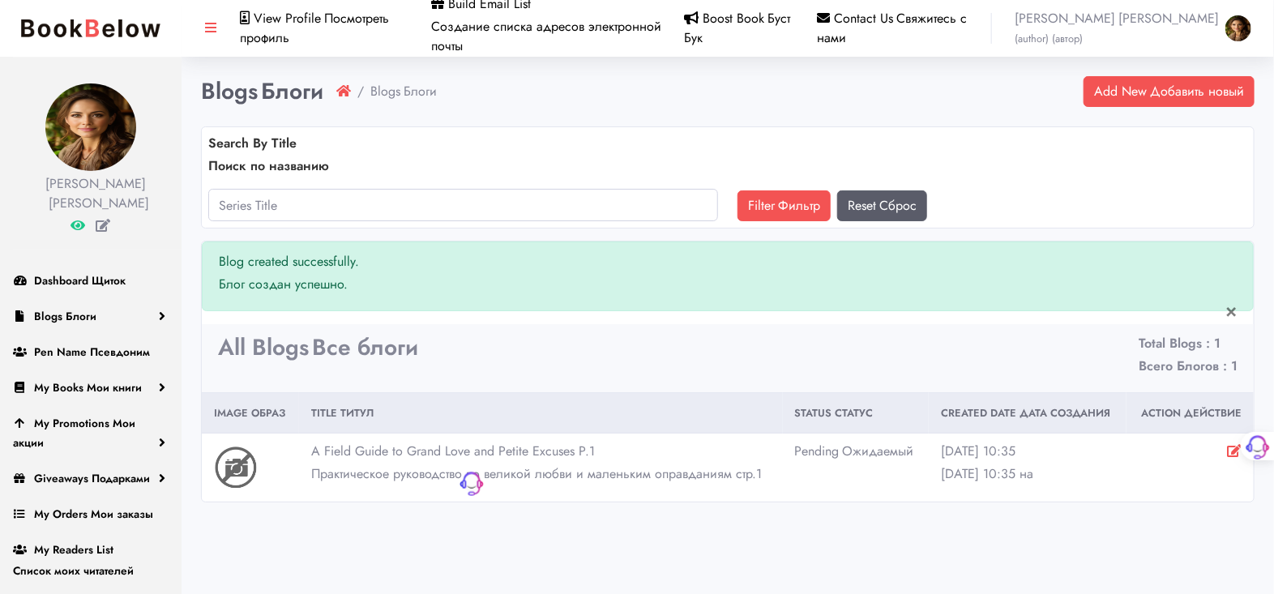
drag, startPoint x: 574, startPoint y: 446, endPoint x: 309, endPoint y: 450, distance: 264.1
click at [309, 450] on td "A Field Guide to Grand Love and Petite Excuses P.1 Практическое руководство по …" at bounding box center [541, 467] width 484 height 69
copy td "A Field Guide to Grand Love and Petite Excuses"
paste input "A Field Guide to Grand Love and Petite Excuses"
click at [491, 201] on input "A Field Guide to Grand Love and Petite Excuses" at bounding box center [463, 205] width 510 height 32
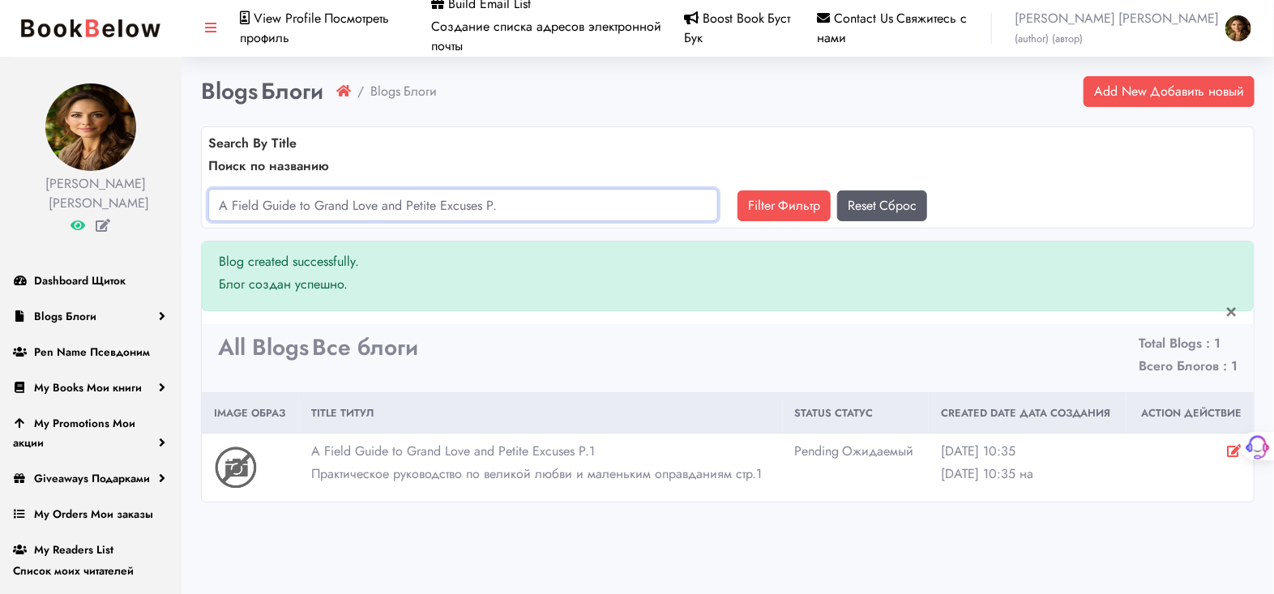
type input "A Field Guide to Grand Love and Petite Excuses P.2"
drag, startPoint x: 531, startPoint y: 207, endPoint x: 192, endPoint y: 197, distance: 338.8
click at [192, 197] on div "Blogs Блоги Blogs Блоги Add New Добавить новый Search By Title Поиск по названи…" at bounding box center [727, 289] width 1092 height 426
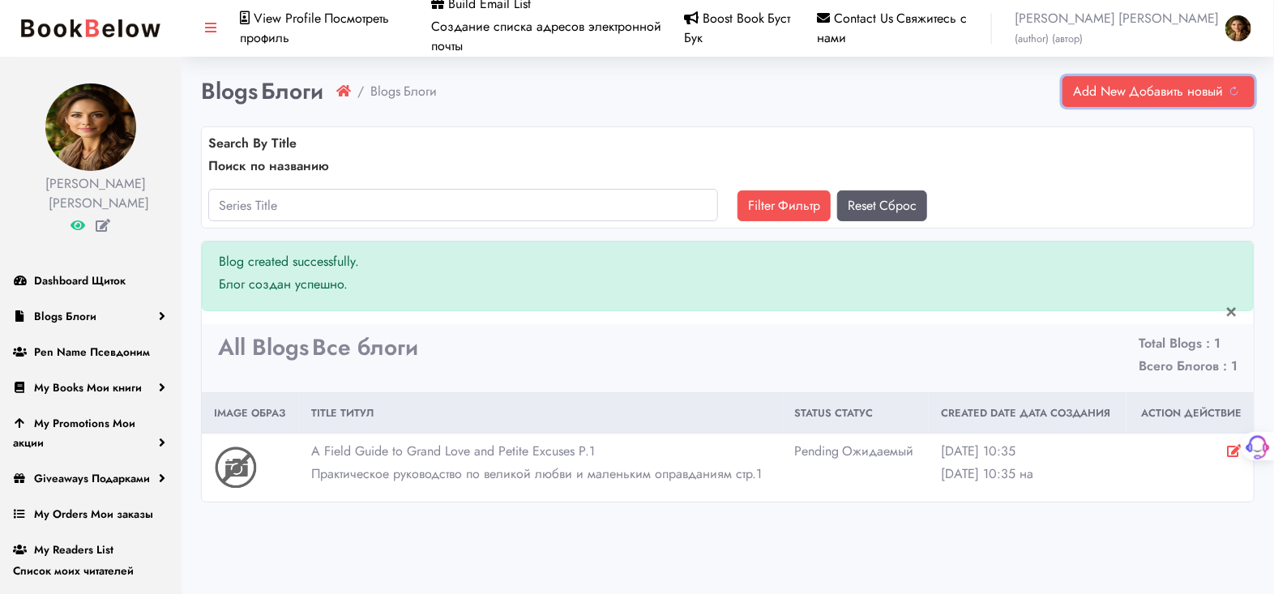
click at [1194, 83] on sider-trans-text "Добавить новый" at bounding box center [1176, 91] width 94 height 19
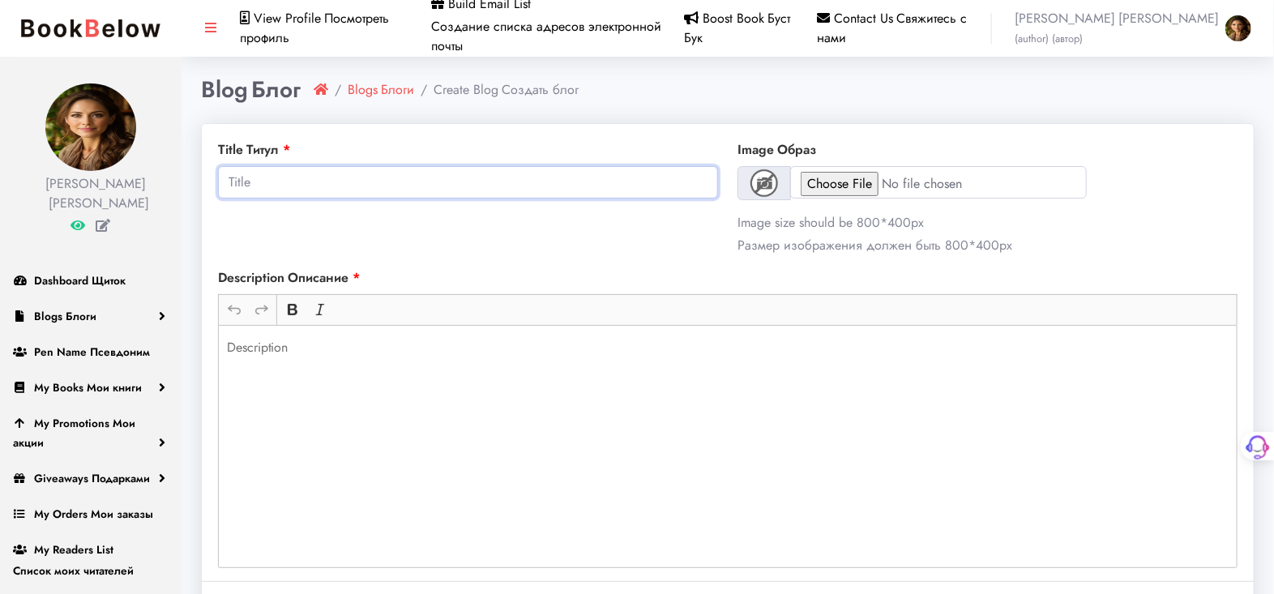
paste input "A Field Guide to Grand Love and Petite Excuses P.2"
type input "A Field Guide to Grand Love and Petite Excuses P.2"
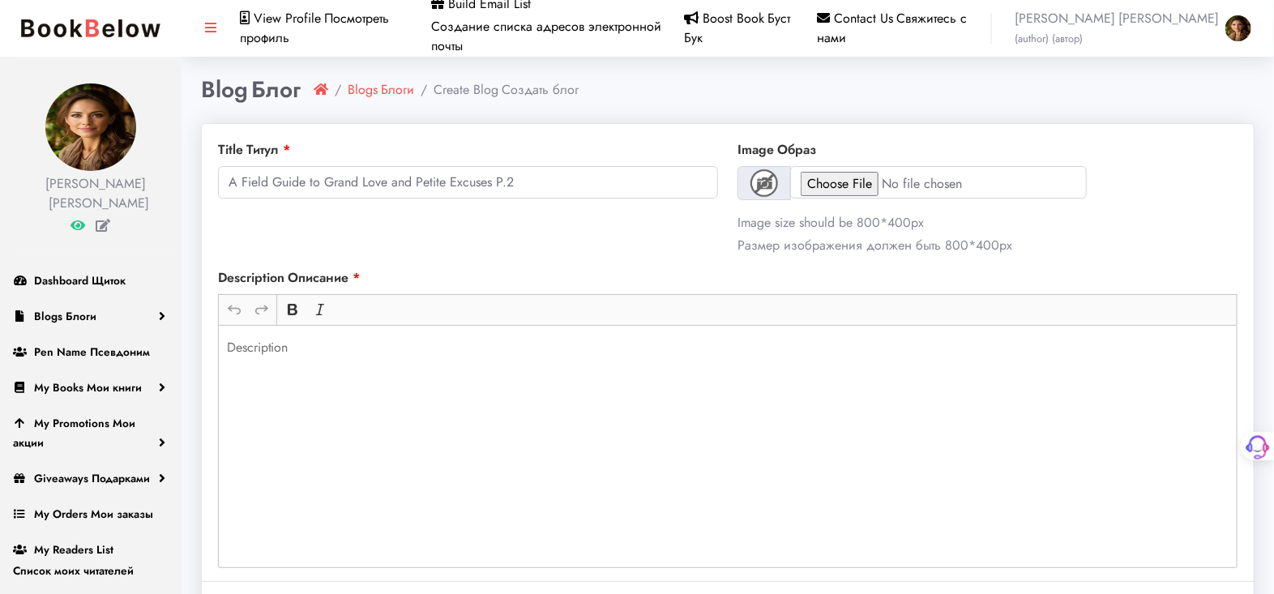
click at [222, 340] on div "Rich Text Editor, main" at bounding box center [727, 446] width 1019 height 243
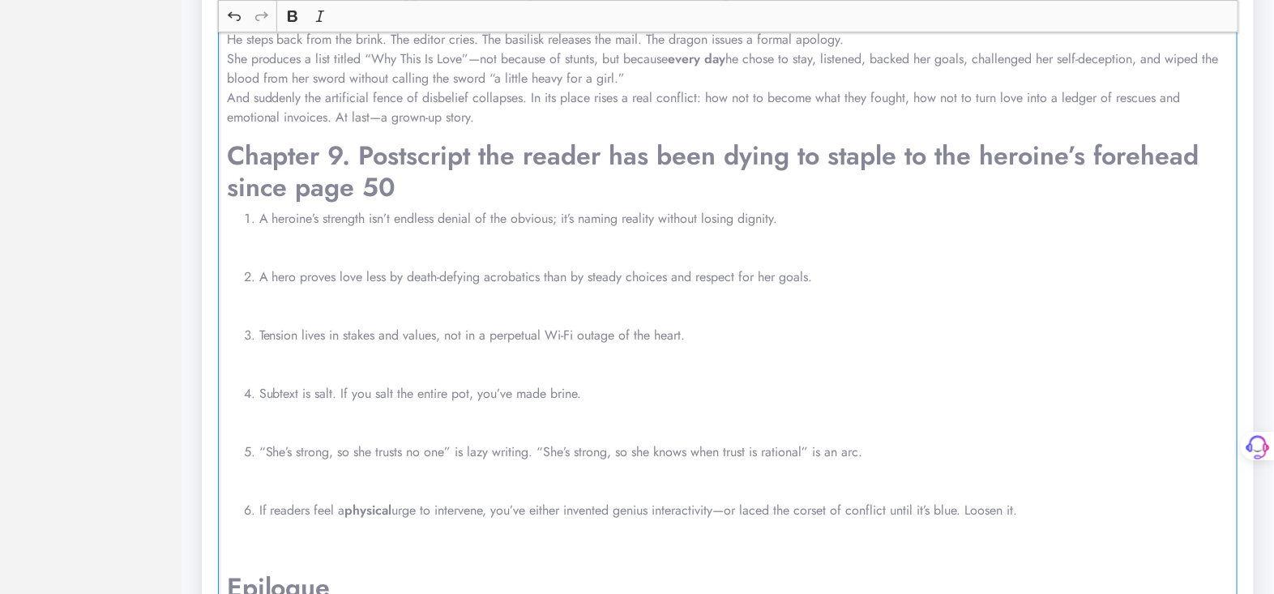
scroll to position [719, 0]
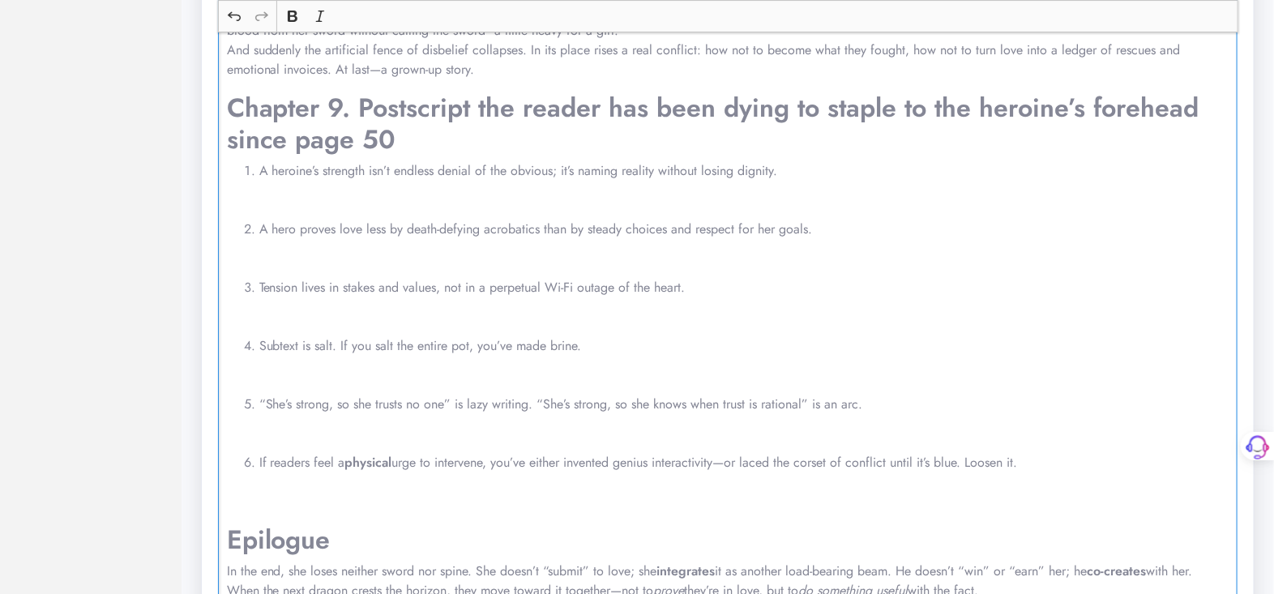
click at [243, 444] on ol "A heroine’s strength isn’t endless denial of the obvious; it’s naming reality w…" at bounding box center [728, 336] width 1002 height 350
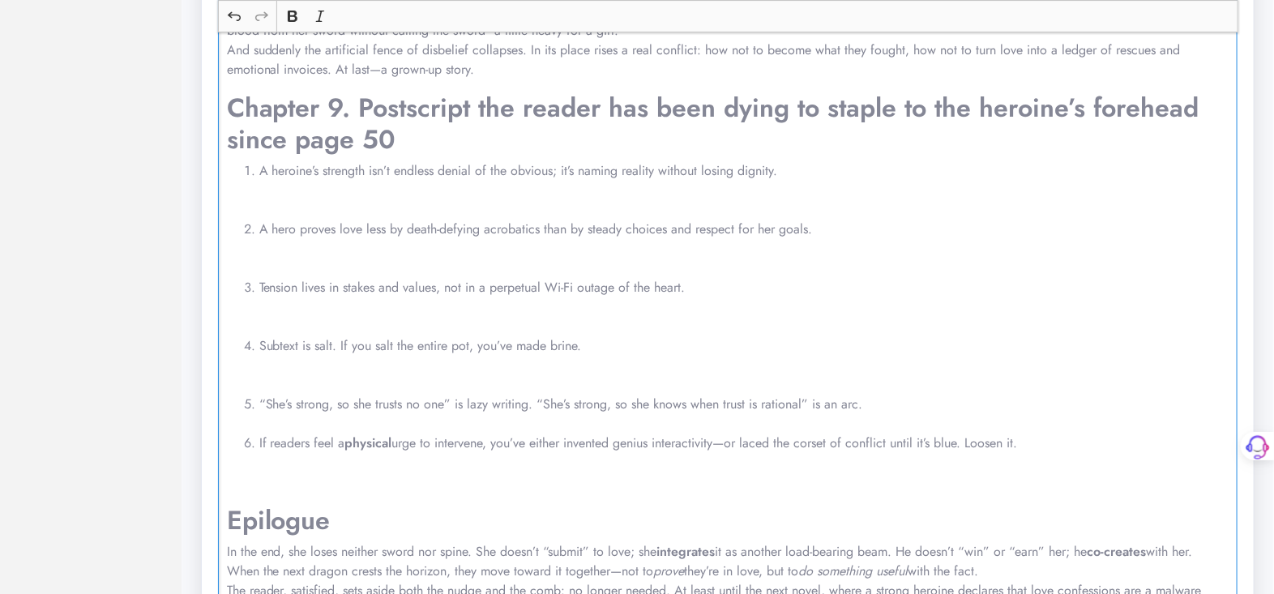
click at [240, 369] on ol "A heroine’s strength isn’t endless denial of the obvious; it’s naming reality w…" at bounding box center [728, 326] width 1002 height 331
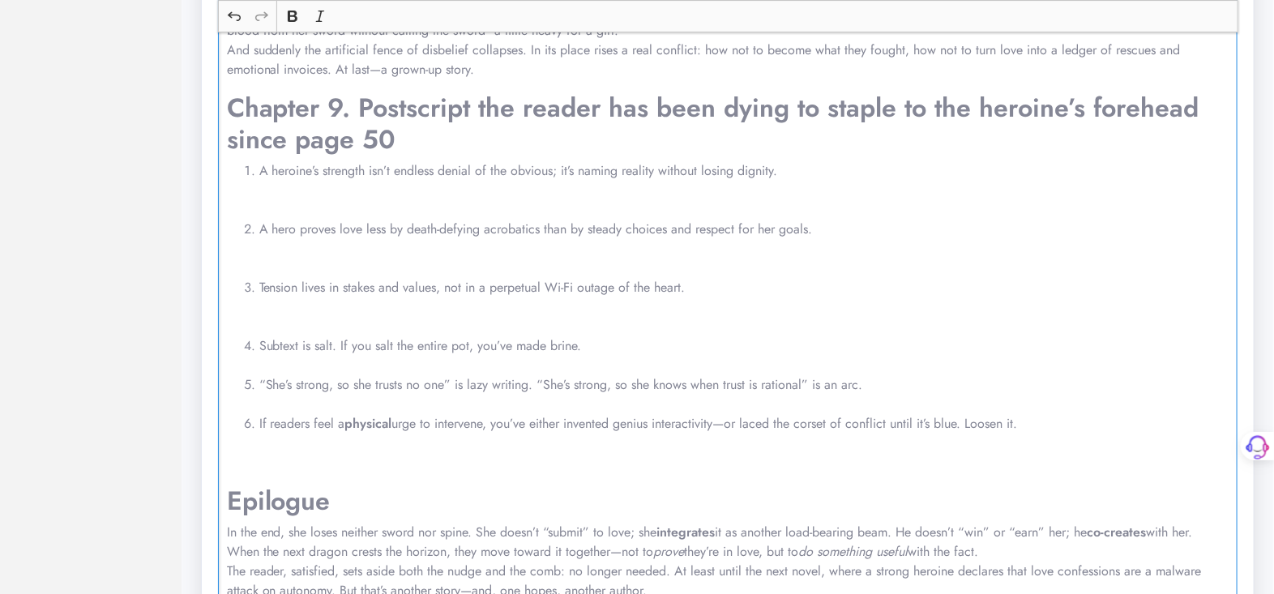
click at [245, 314] on ol "A heroine’s strength isn’t endless denial of the obvious; it’s naming reality w…" at bounding box center [728, 316] width 1002 height 311
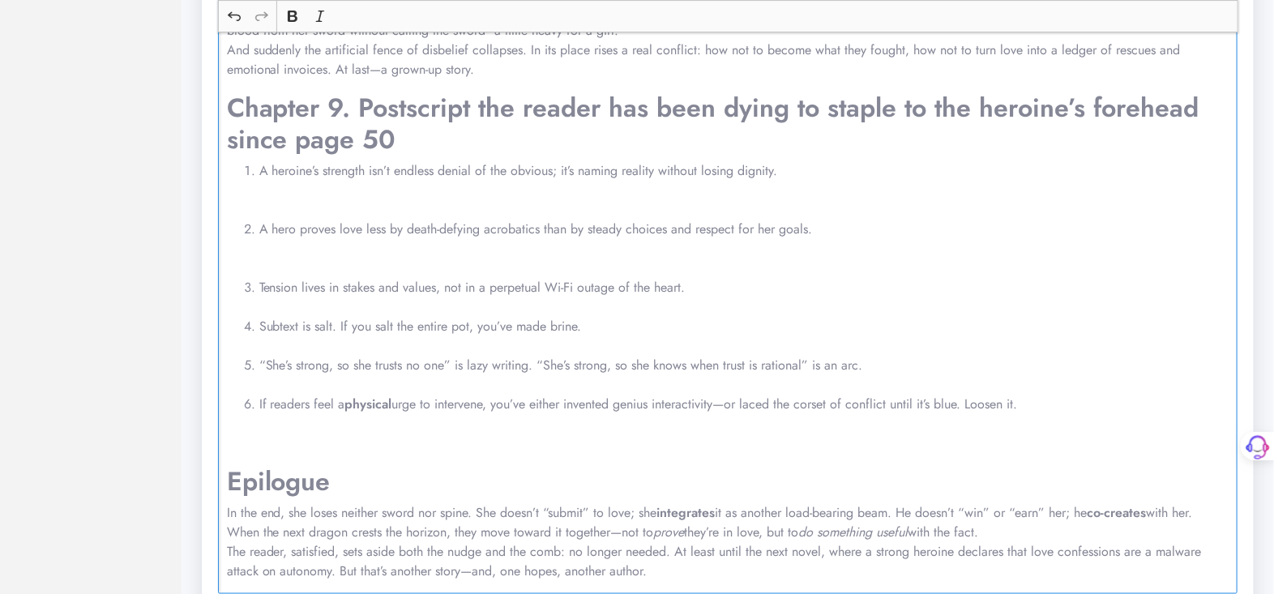
click at [244, 255] on ol "A heroine’s strength isn’t endless denial of the obvious; it’s naming reality w…" at bounding box center [728, 307] width 1002 height 292
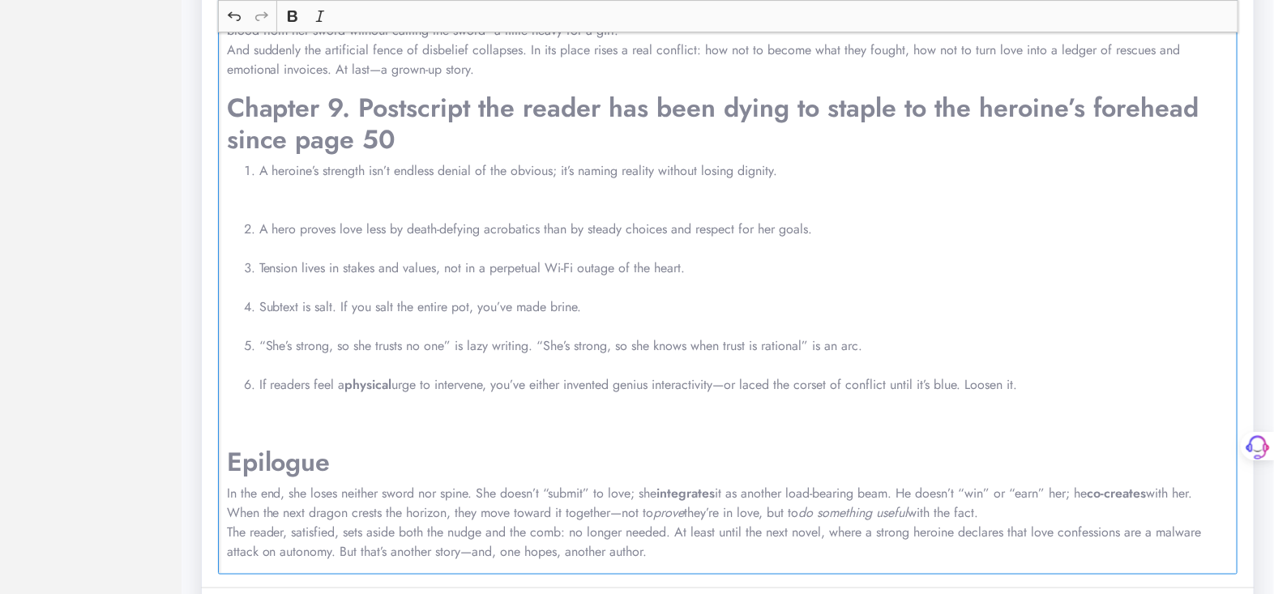
click at [247, 199] on ol "A heroine’s strength isn’t endless denial of the obvious; it’s naming reality w…" at bounding box center [728, 297] width 1002 height 272
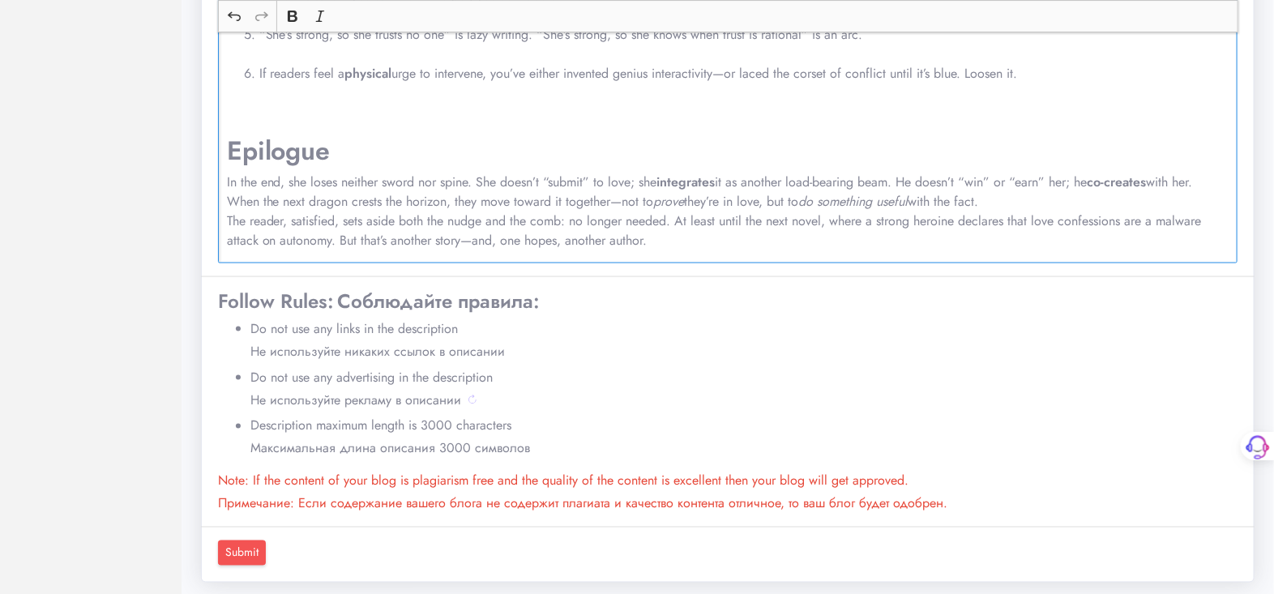
scroll to position [1018, 0]
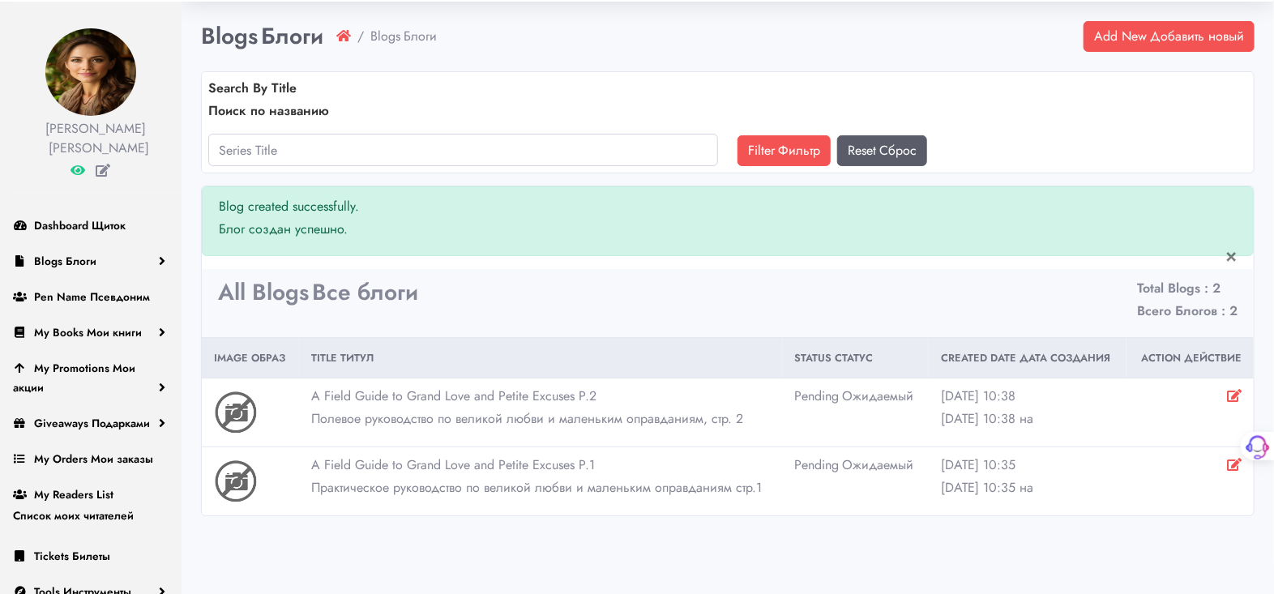
scroll to position [81, 0]
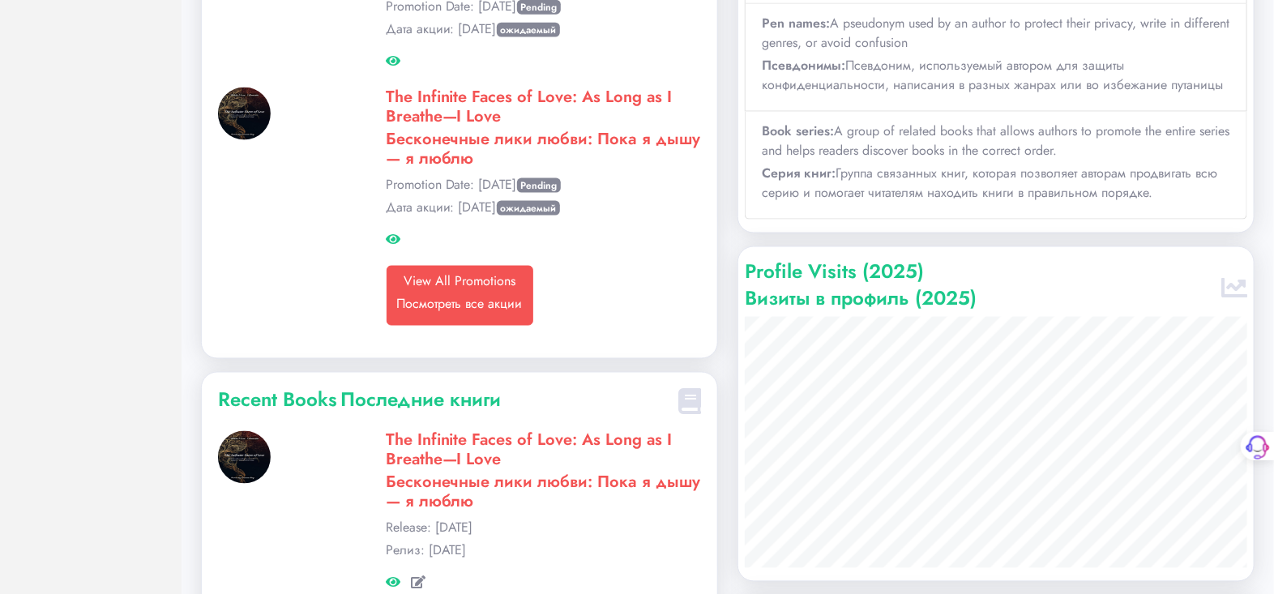
scroll to position [1119, 0]
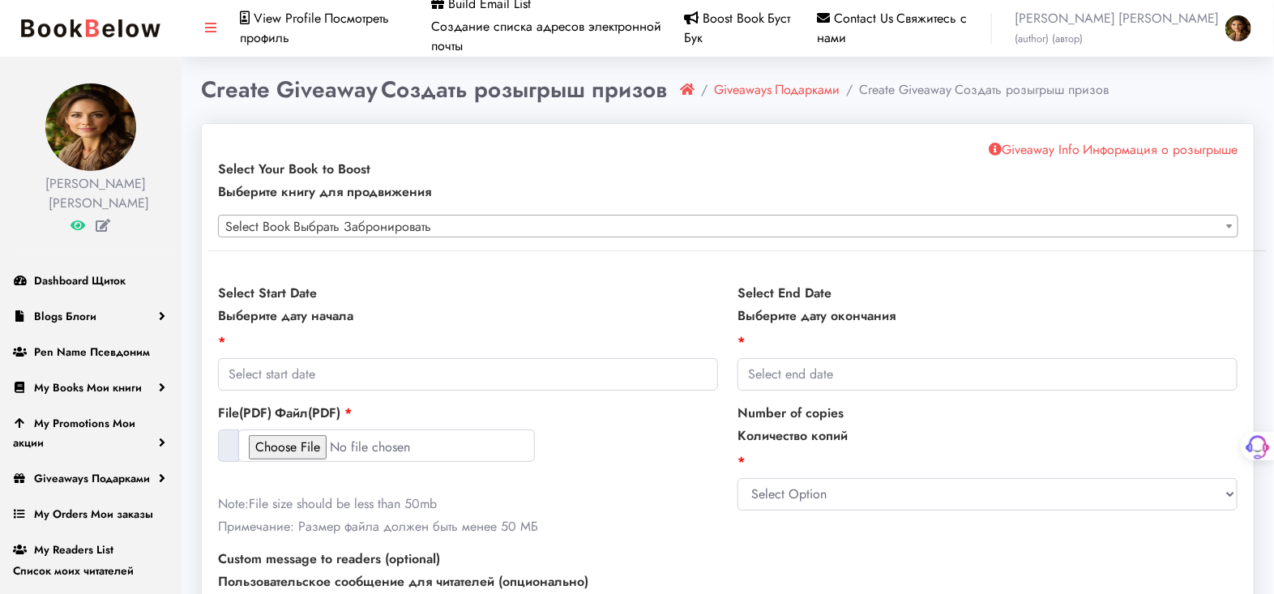
click at [990, 147] on icon at bounding box center [994, 149] width 13 height 13
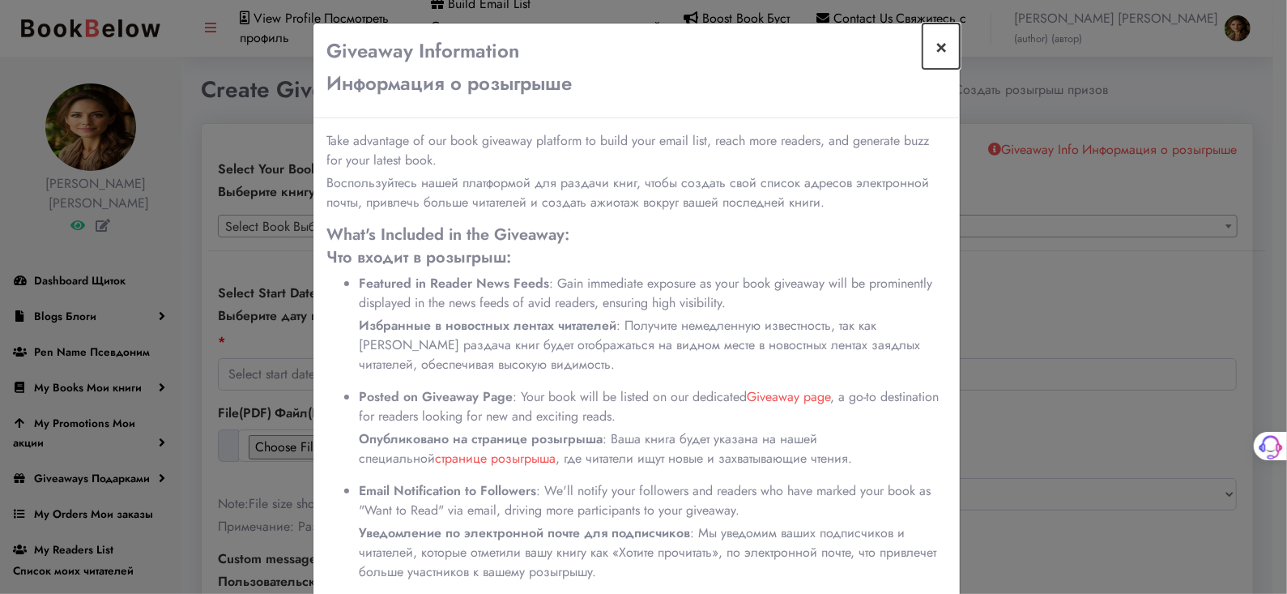
click at [940, 47] on button "×" at bounding box center [941, 45] width 37 height 45
